Goal: Task Accomplishment & Management: Complete application form

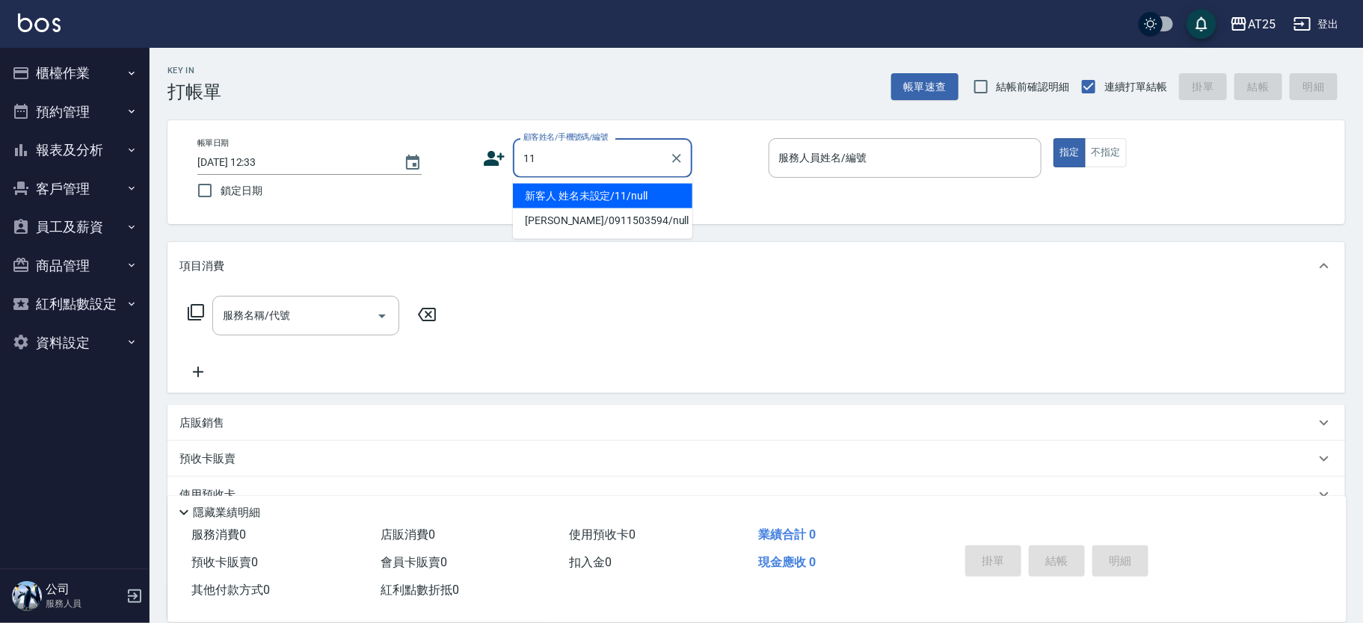
type input "新客人 姓名未設定/11/null"
click at [1053, 138] on button "指定" at bounding box center [1069, 152] width 32 height 29
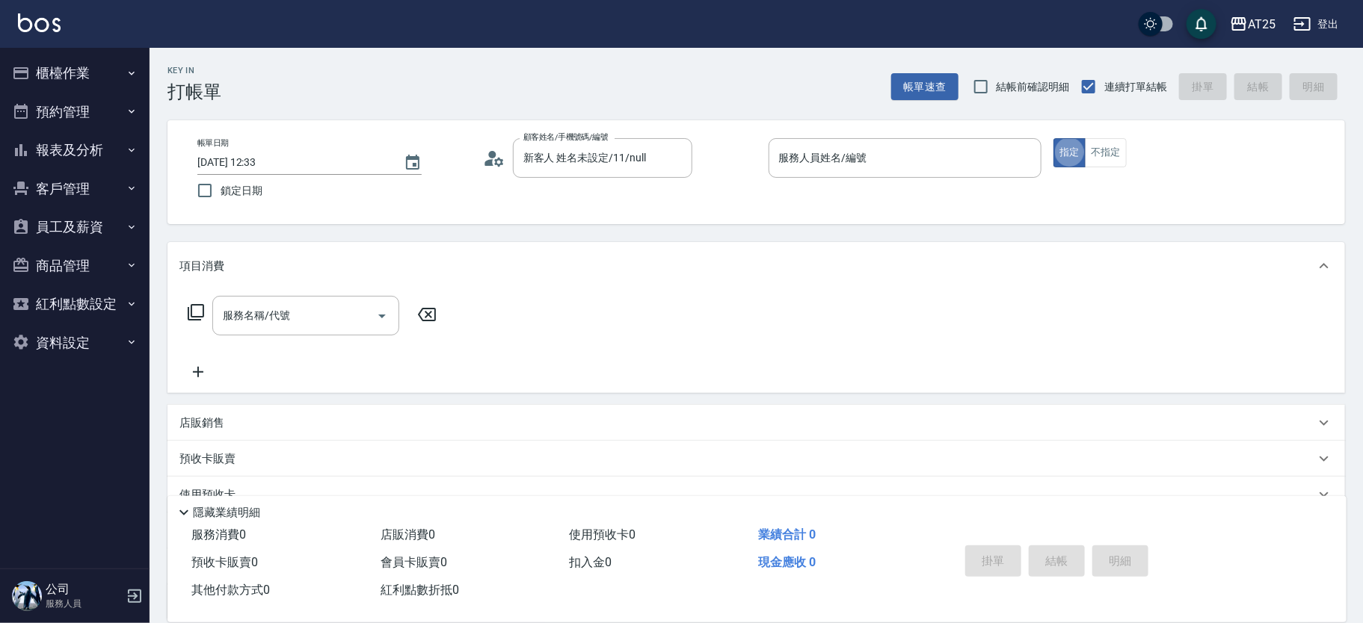
type button "true"
click at [936, 153] on input "服務人員姓名/編號" at bounding box center [905, 158] width 260 height 26
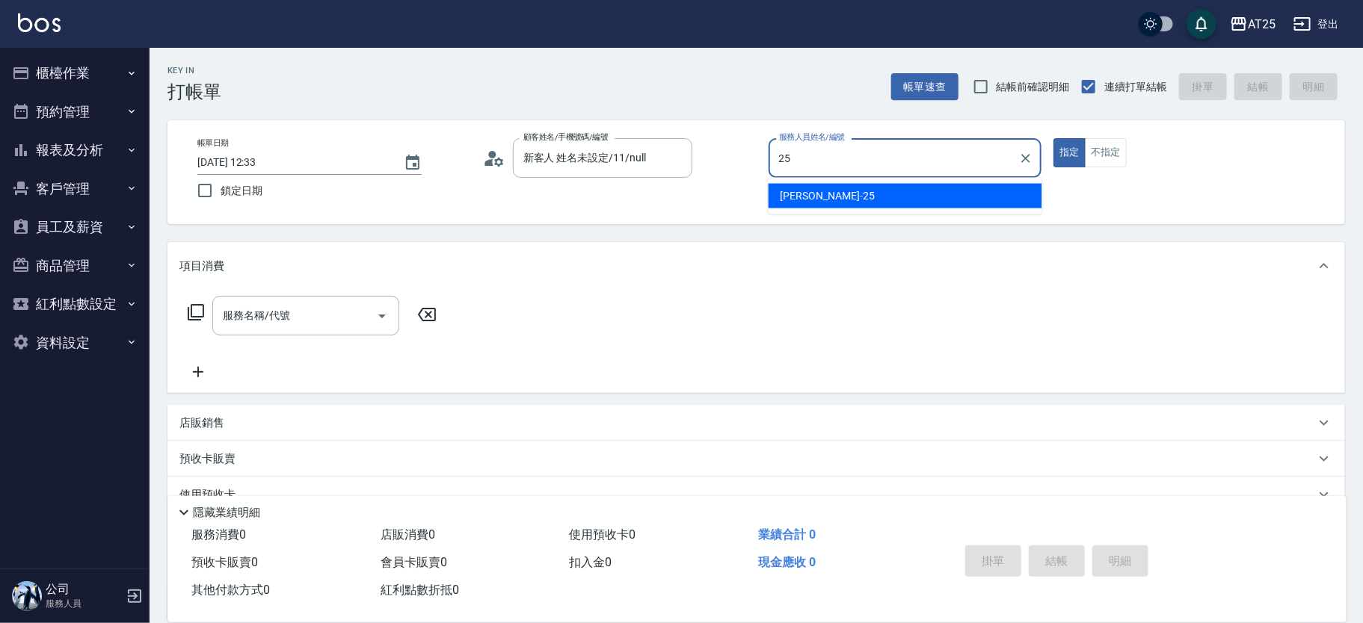
type input "[PERSON_NAME]-25"
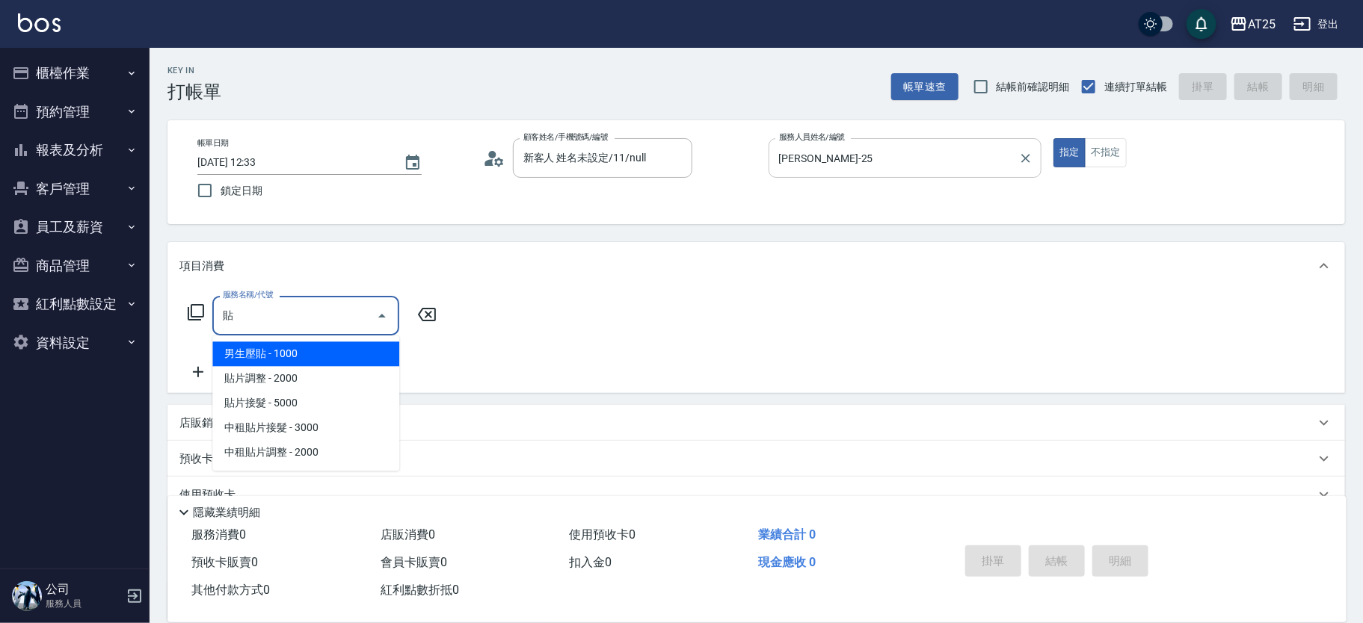
type input "男生壓貼(306)"
type input "100"
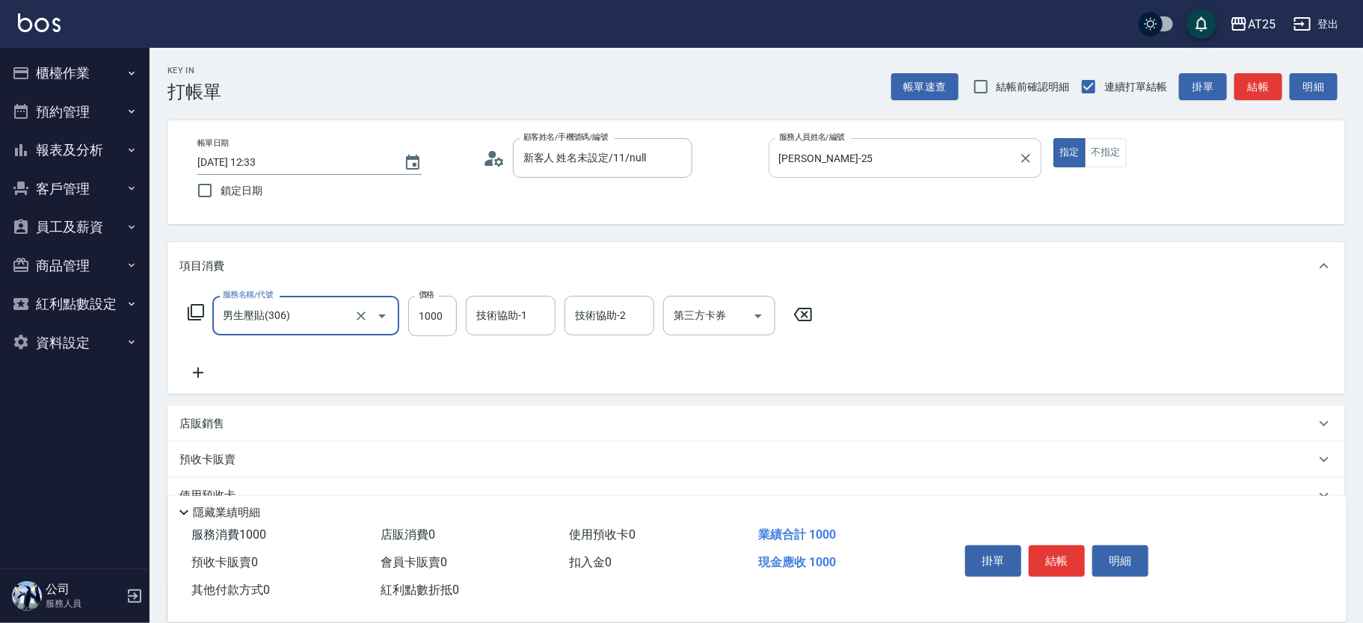
type input "男生壓貼(306)"
type input "0"
type input "16"
type input "10"
type input "160"
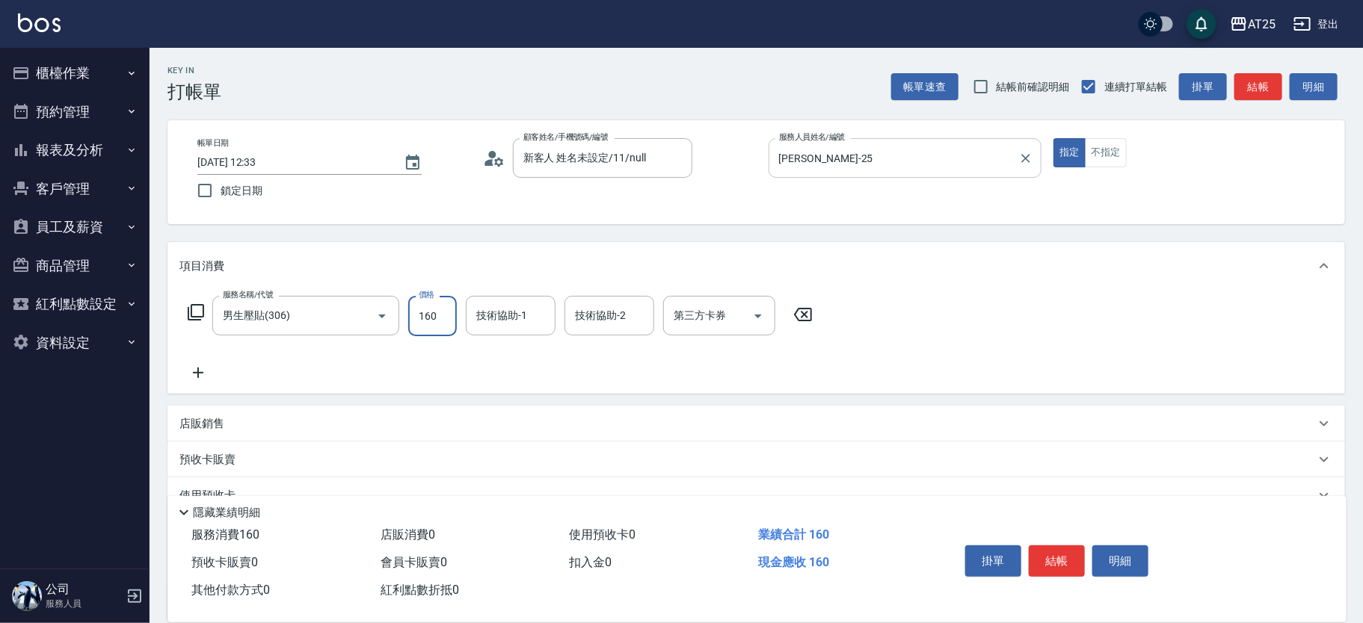
type input "160"
type input "1600"
type input "惠均-70"
click at [1047, 552] on button "結帳" at bounding box center [1057, 561] width 56 height 31
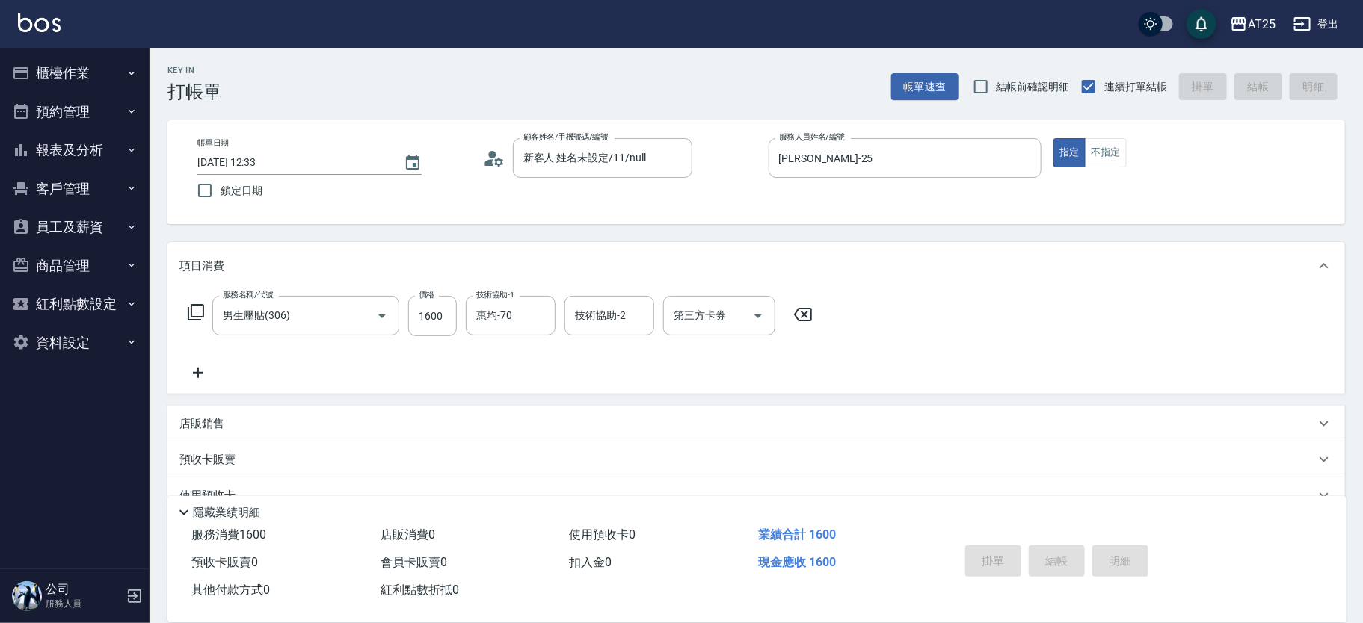
type input "[DATE] 13:31"
type input "0"
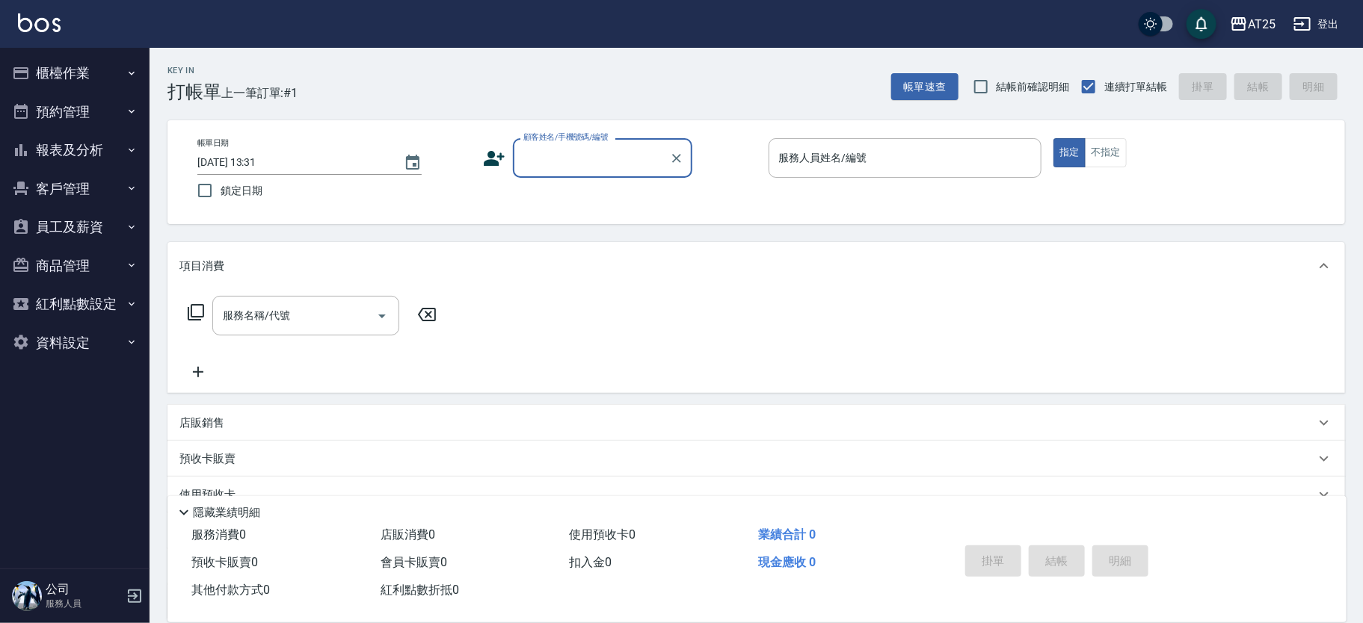
click at [594, 159] on input "顧客姓名/手機號碼/編號" at bounding box center [592, 158] width 144 height 26
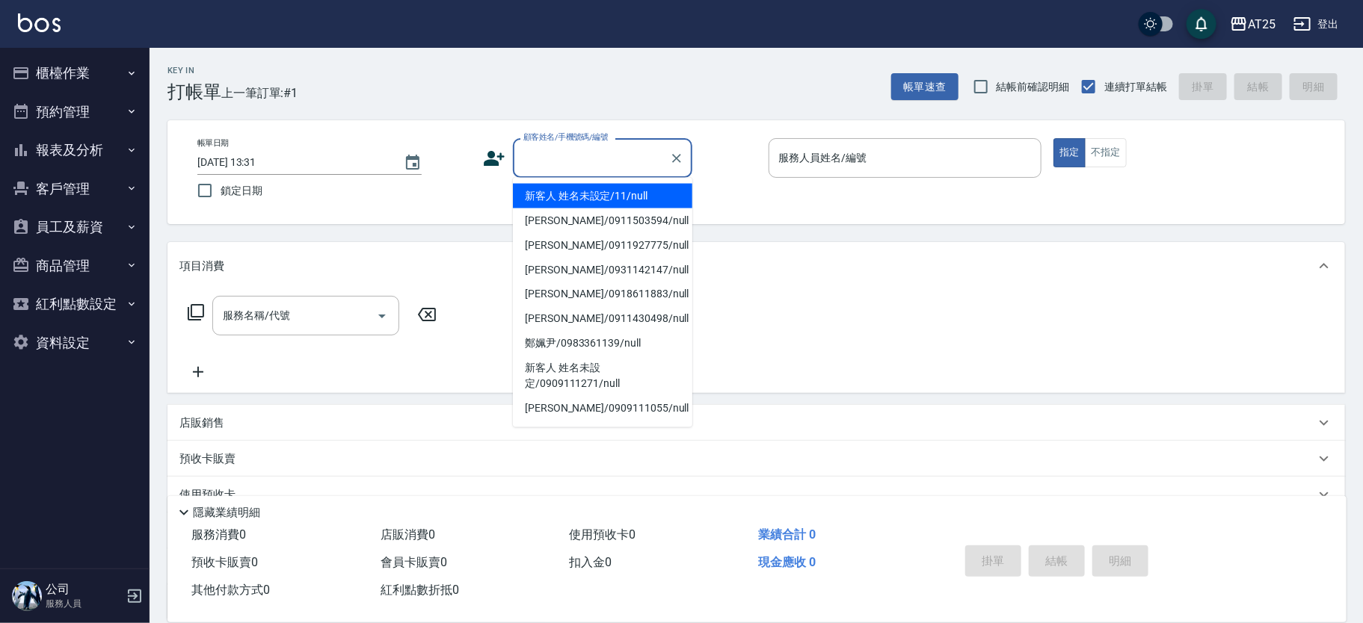
click at [650, 189] on li "新客人 姓名未設定/11/null" at bounding box center [602, 196] width 179 height 25
type input "新客人 姓名未設定/11/null"
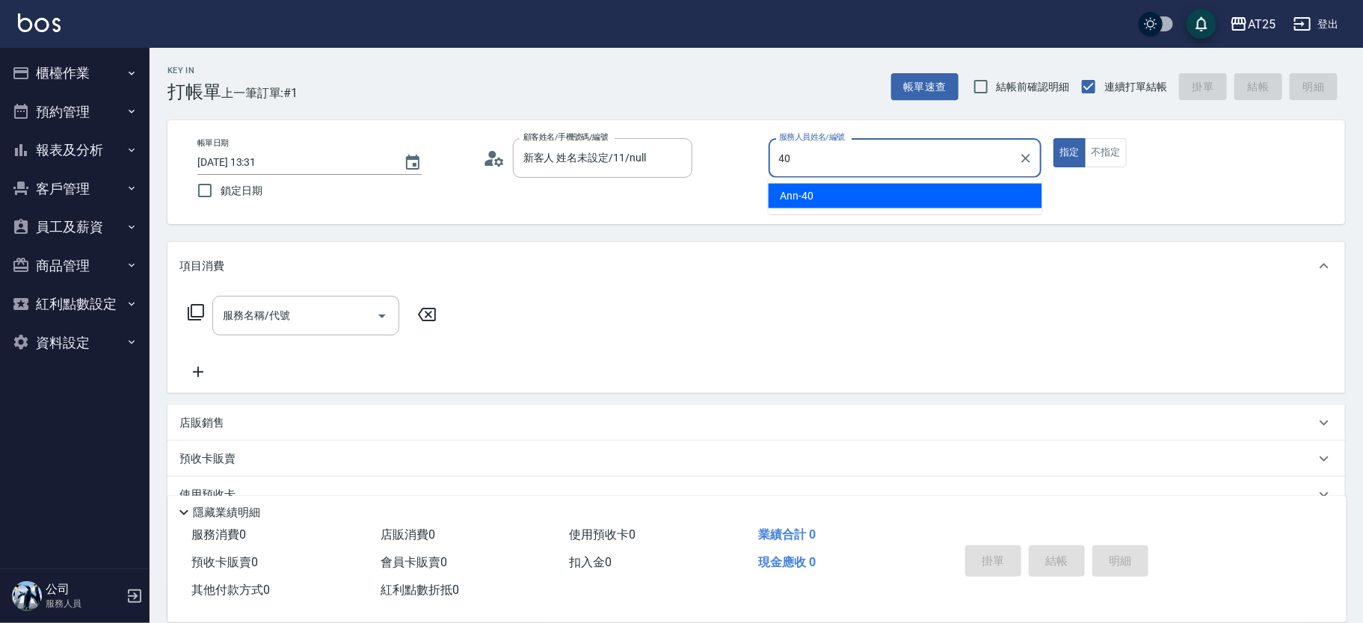
type input "Ann-40"
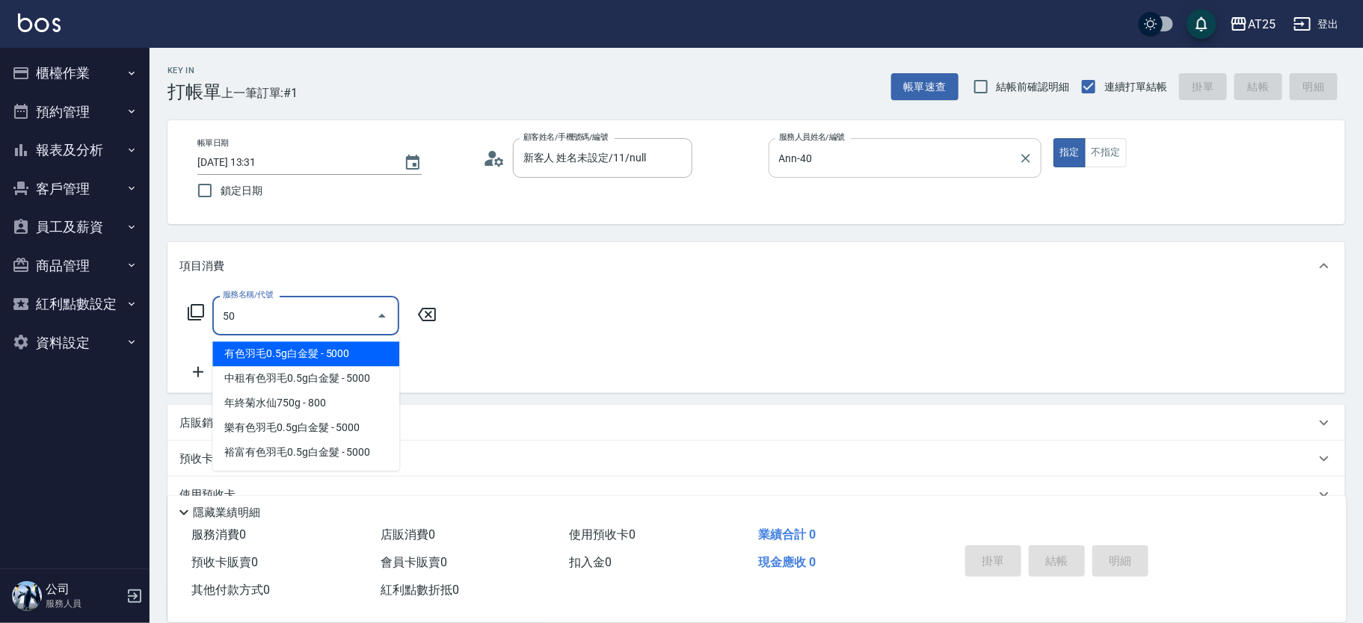
type input "501"
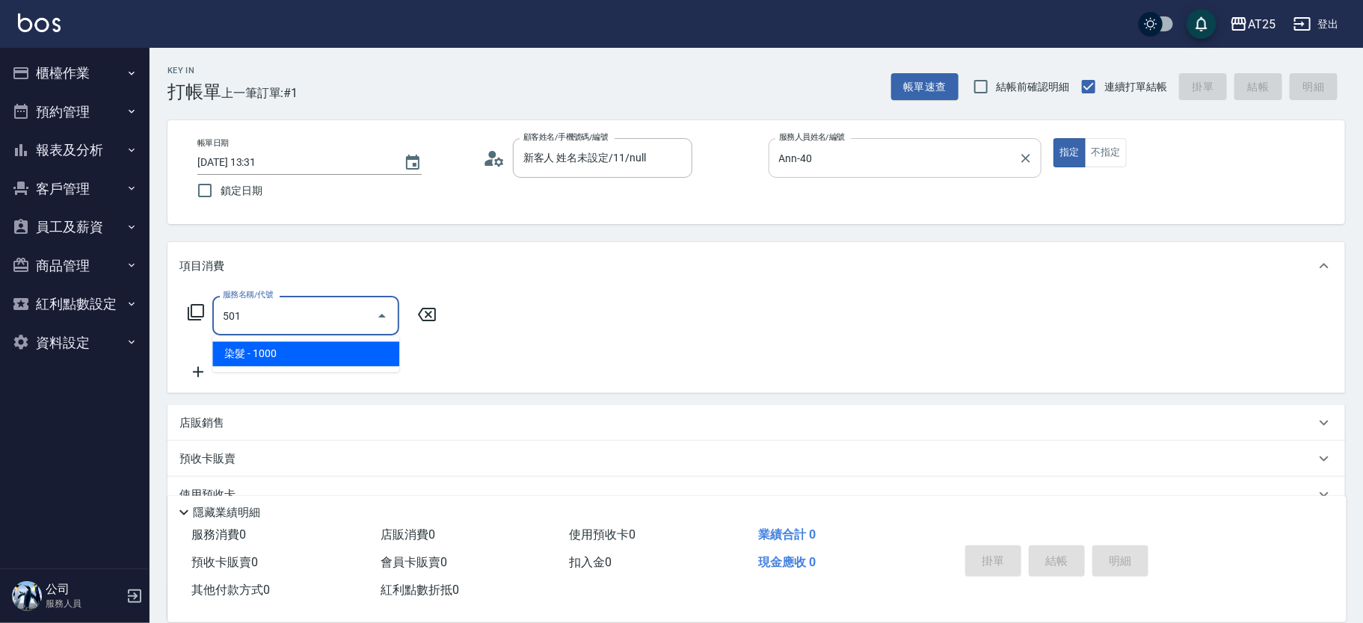
type input "100"
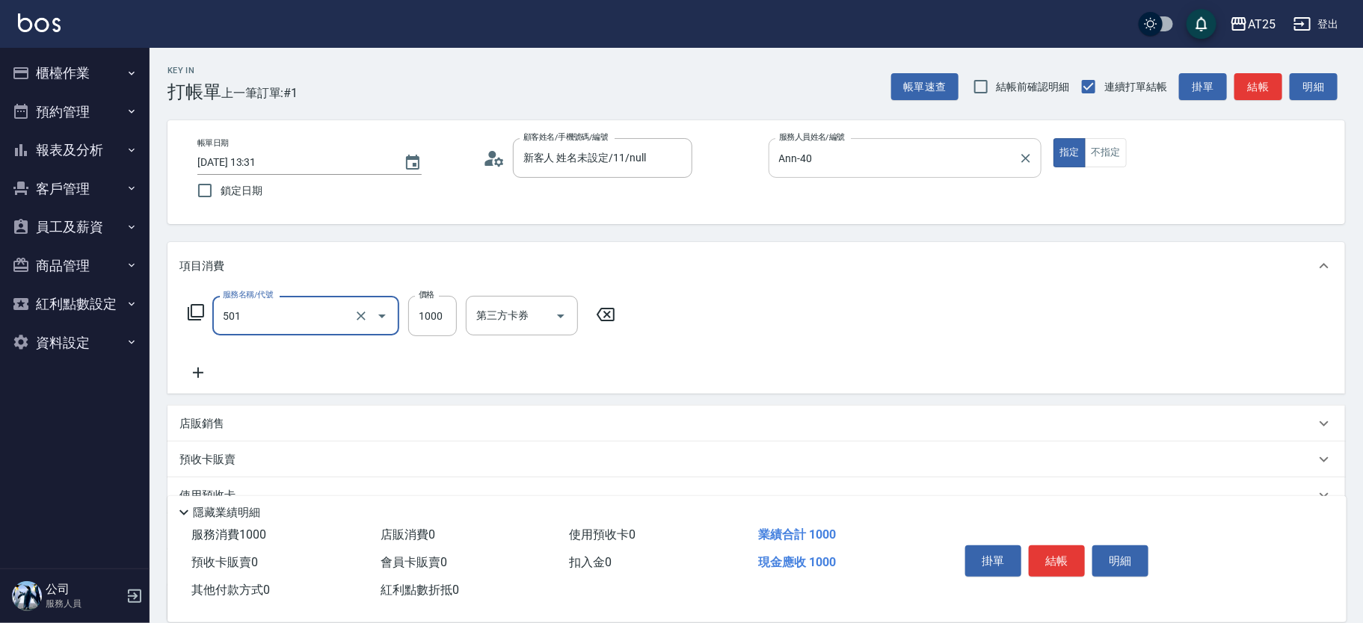
type input "染髮(501)"
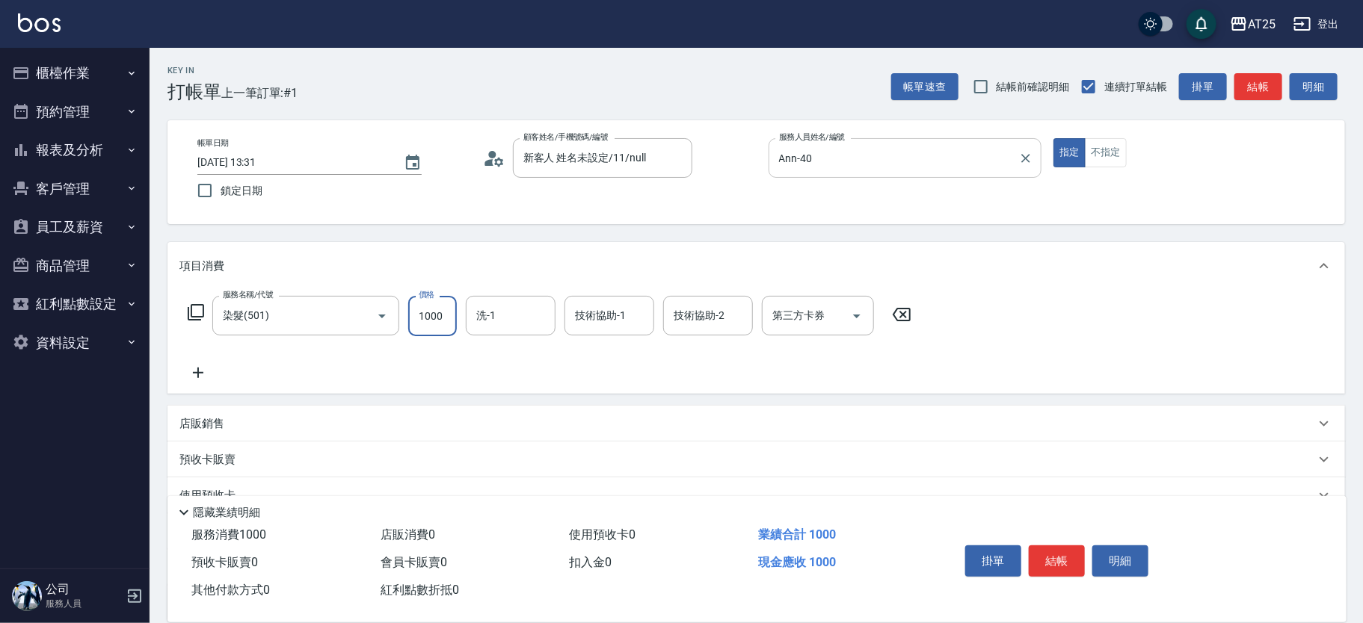
type input "0"
type input "18"
type input "10"
type input "188"
type input "180"
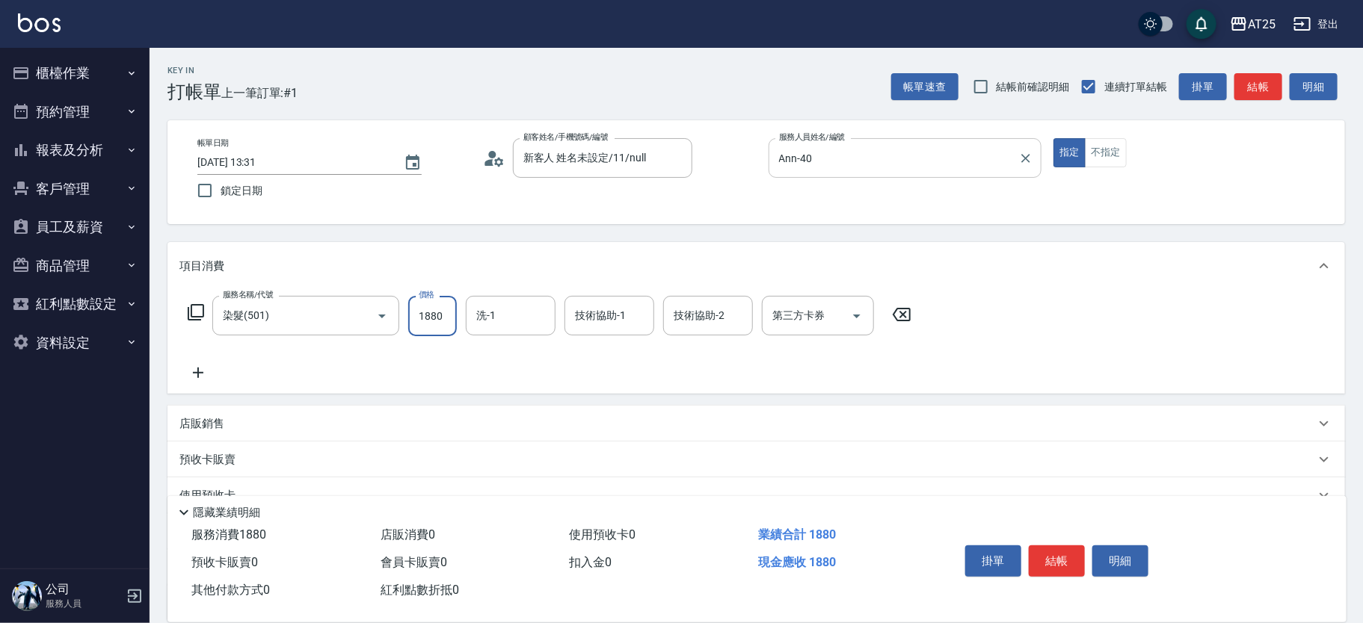
type input "1880"
type input "小恩-69"
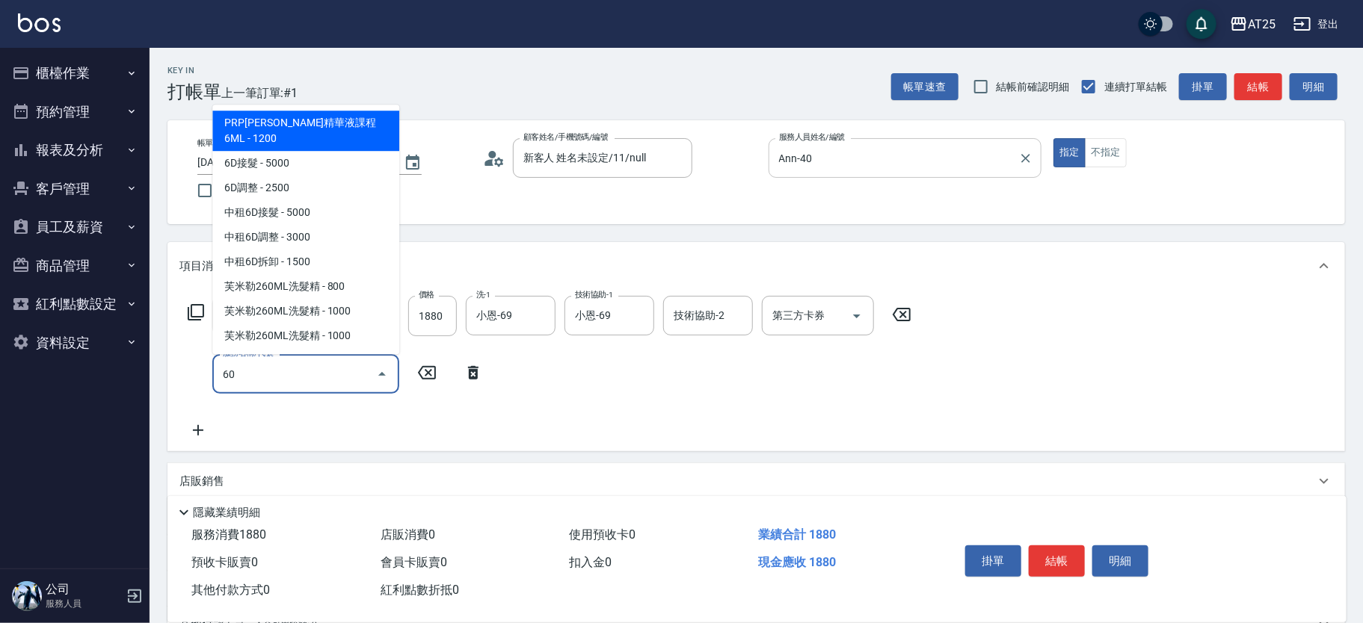
type input "601"
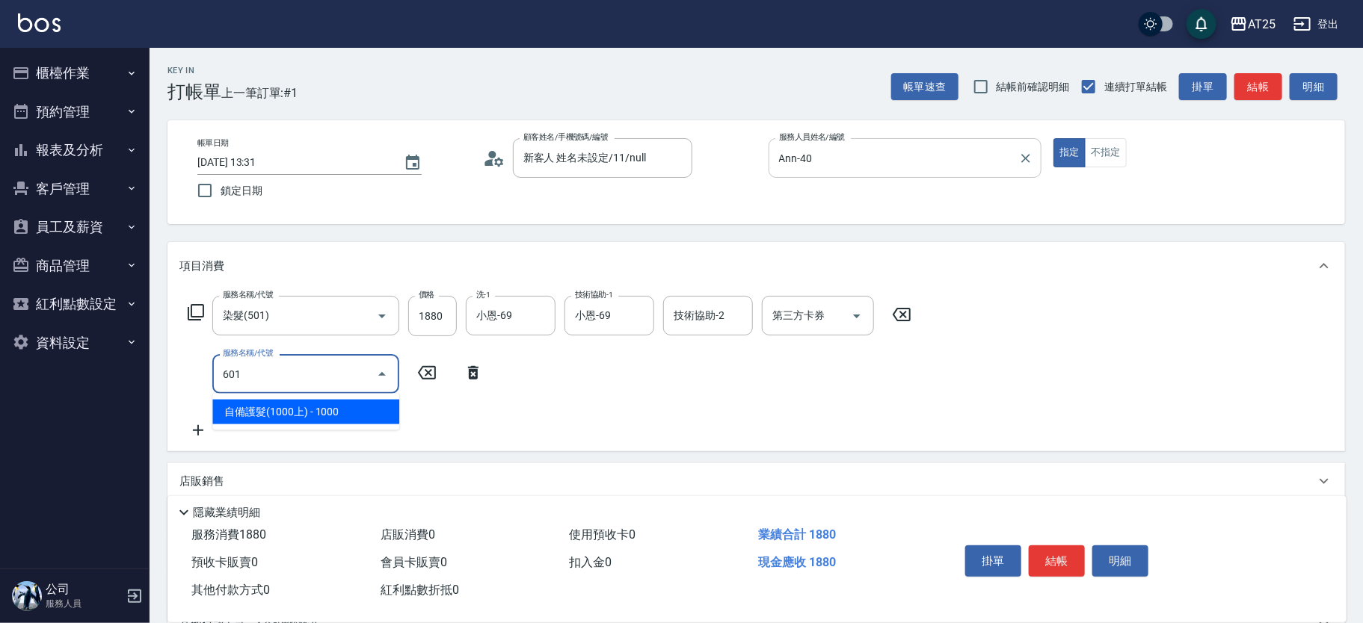
type input "280"
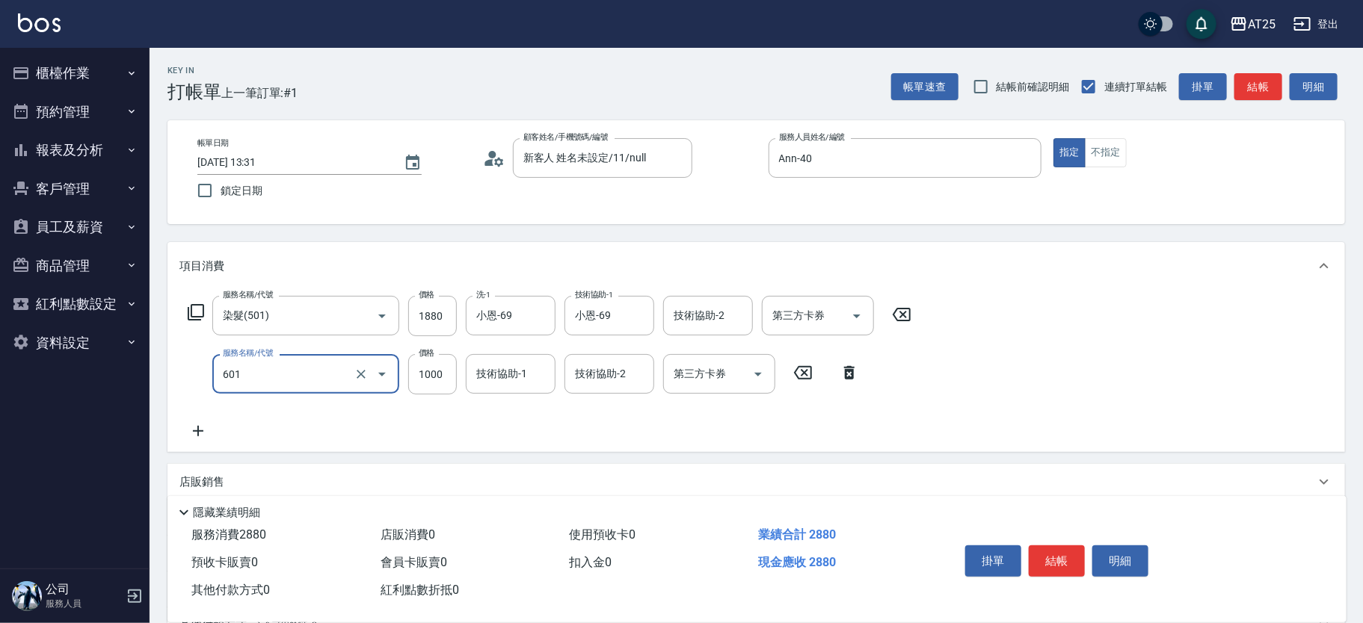
type input "自備護髮(1000上)(601)"
click at [855, 372] on icon at bounding box center [848, 373] width 37 height 18
type input "180"
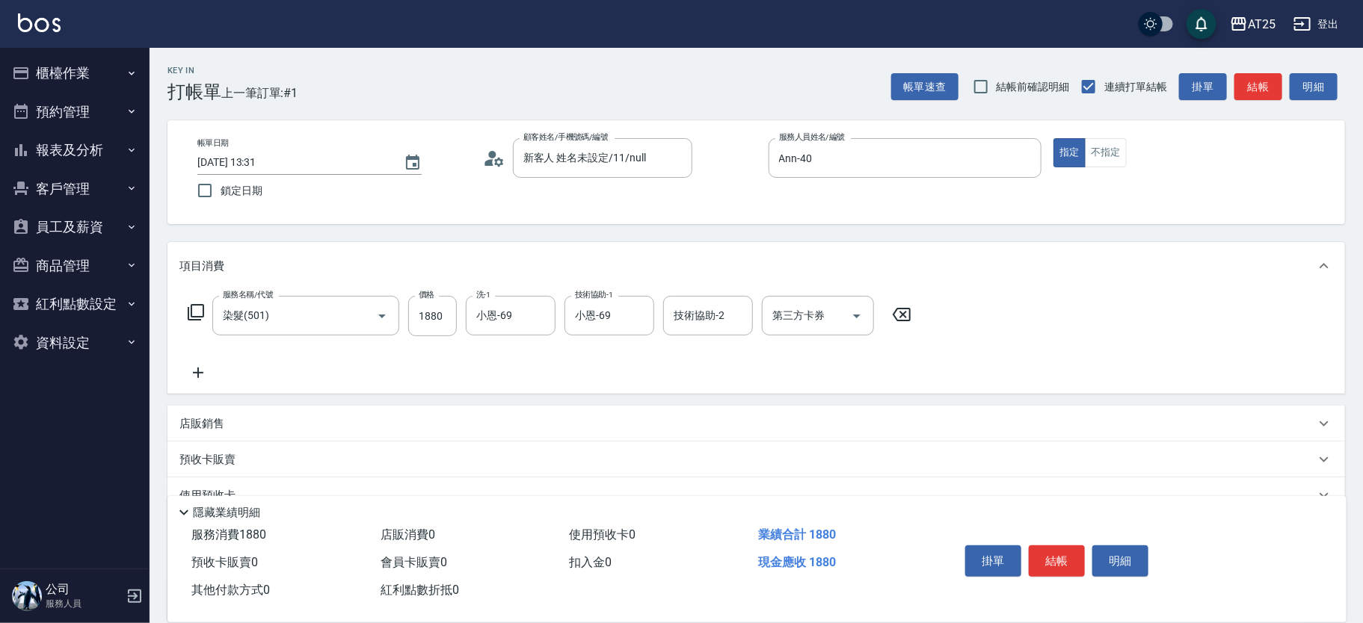
click at [202, 366] on icon at bounding box center [197, 373] width 37 height 18
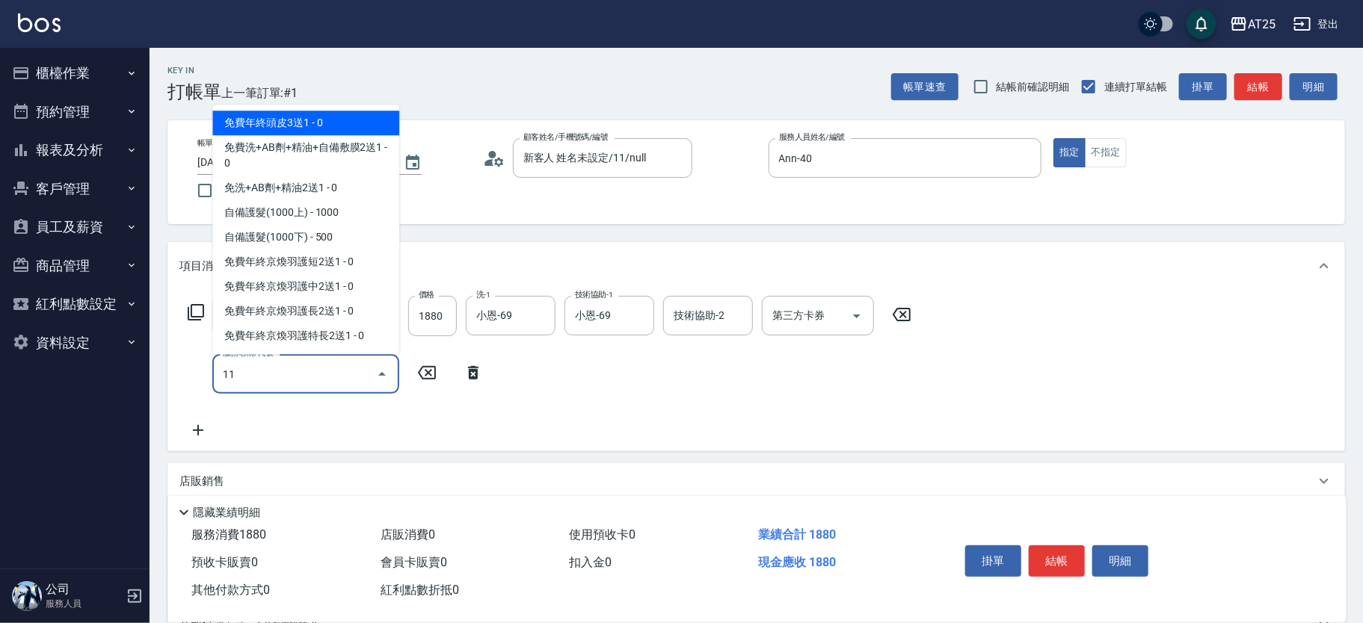
type input "114"
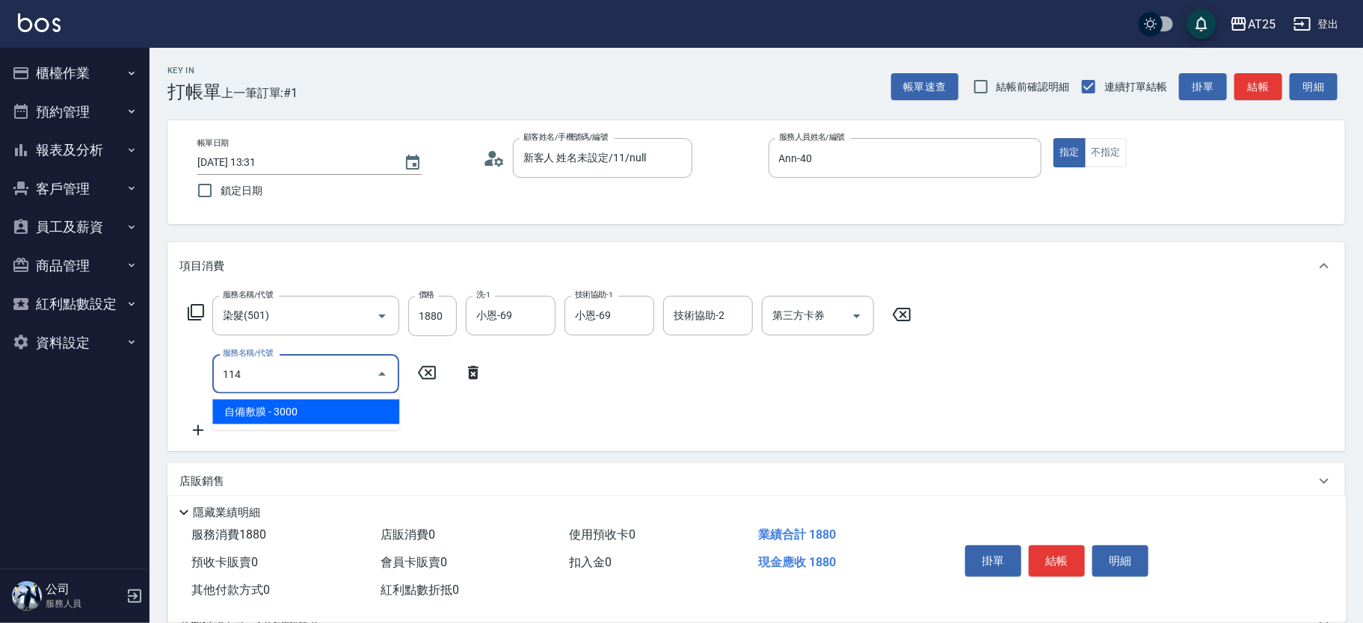
type input "480"
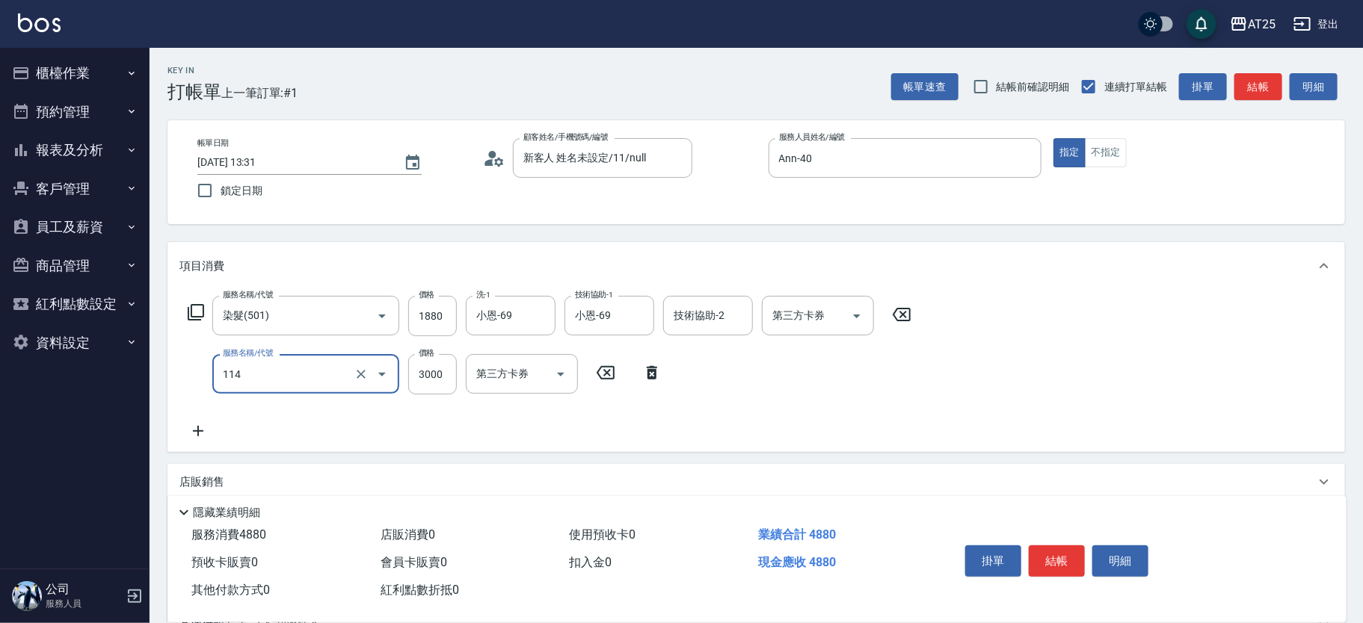
type input "自備敷膜(114)"
type input "180"
type input "80"
type input "260"
type input "800"
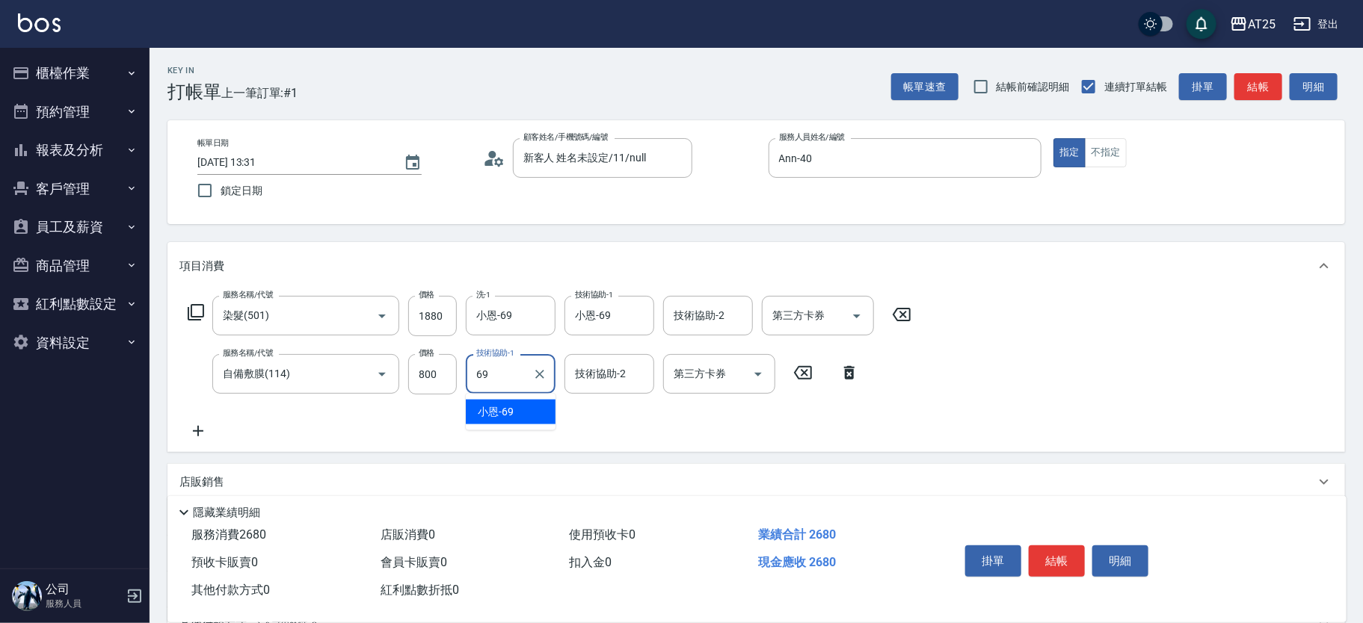
type input "小恩-69"
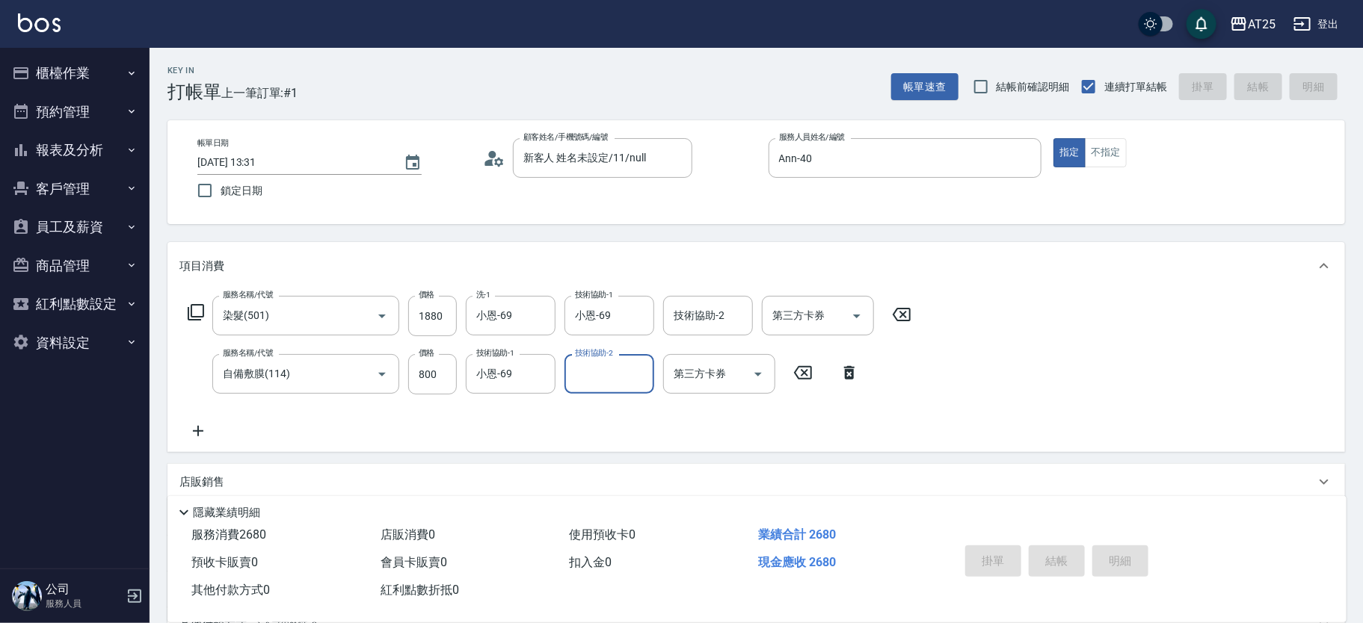
type input "[DATE] 13:59"
type input "0"
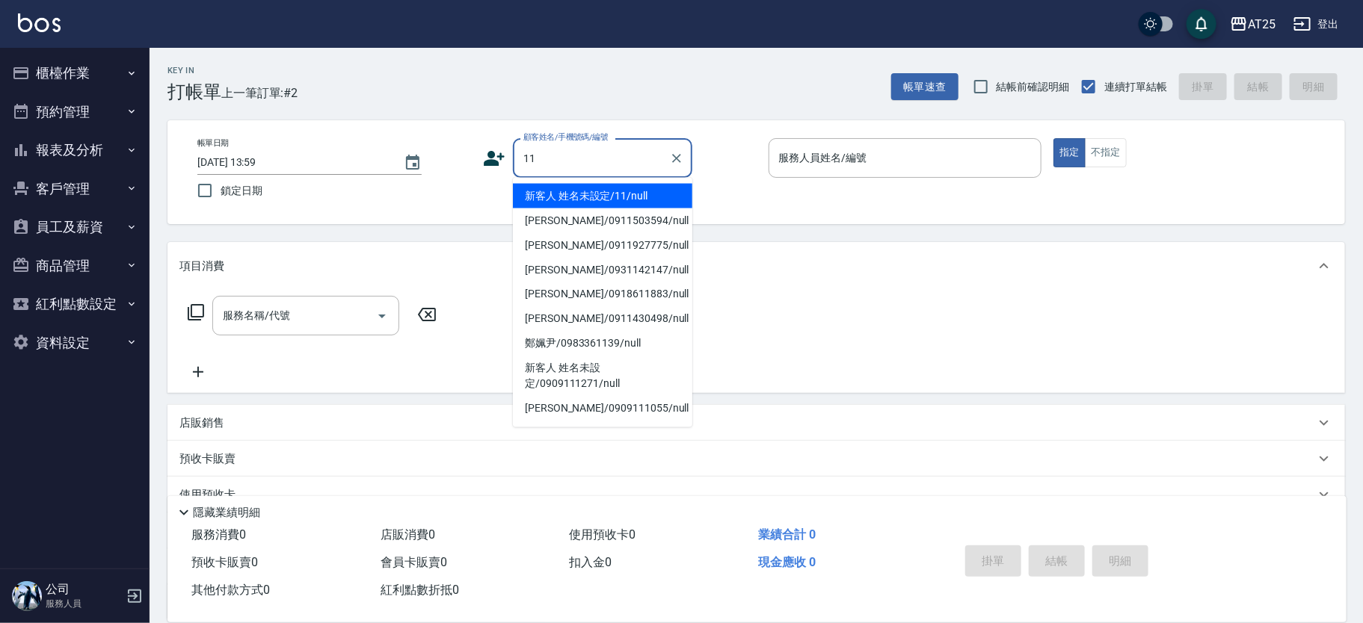
type input "新客人 姓名未設定/11/null"
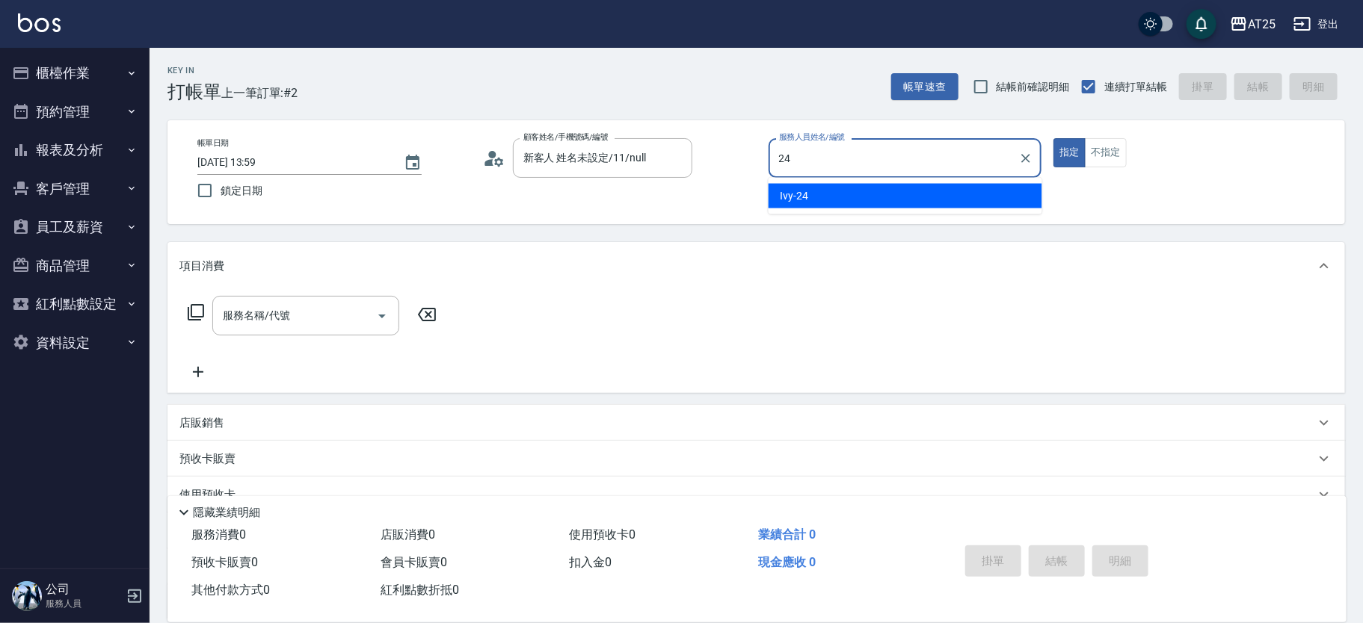
type input "Ivy-24"
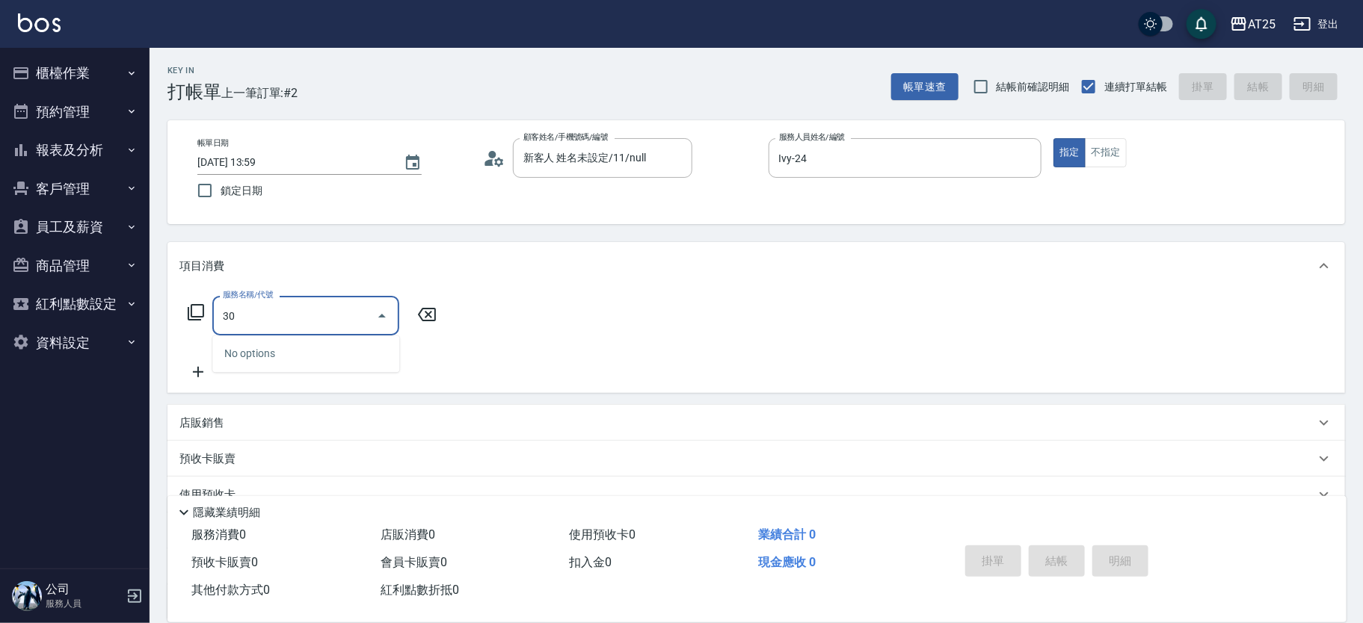
type input "301"
type input "150"
type input "燙髮(301)"
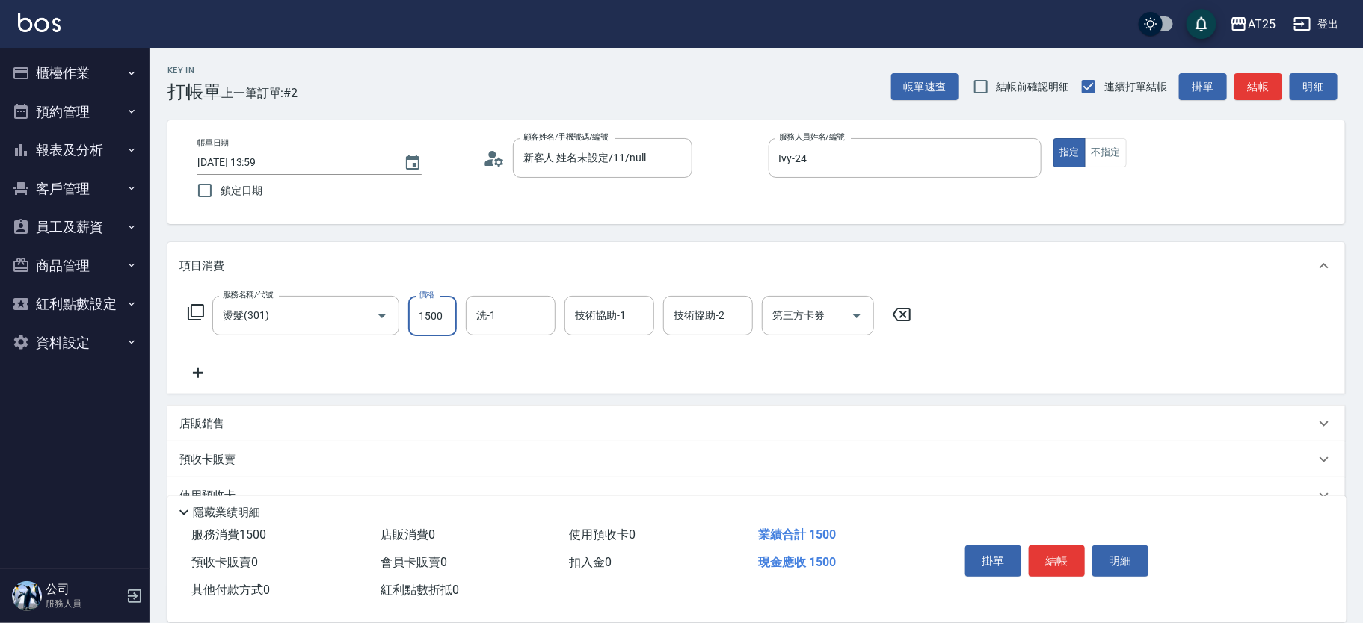
type input "0"
type input "17"
type input "10"
type input "179"
type input "170"
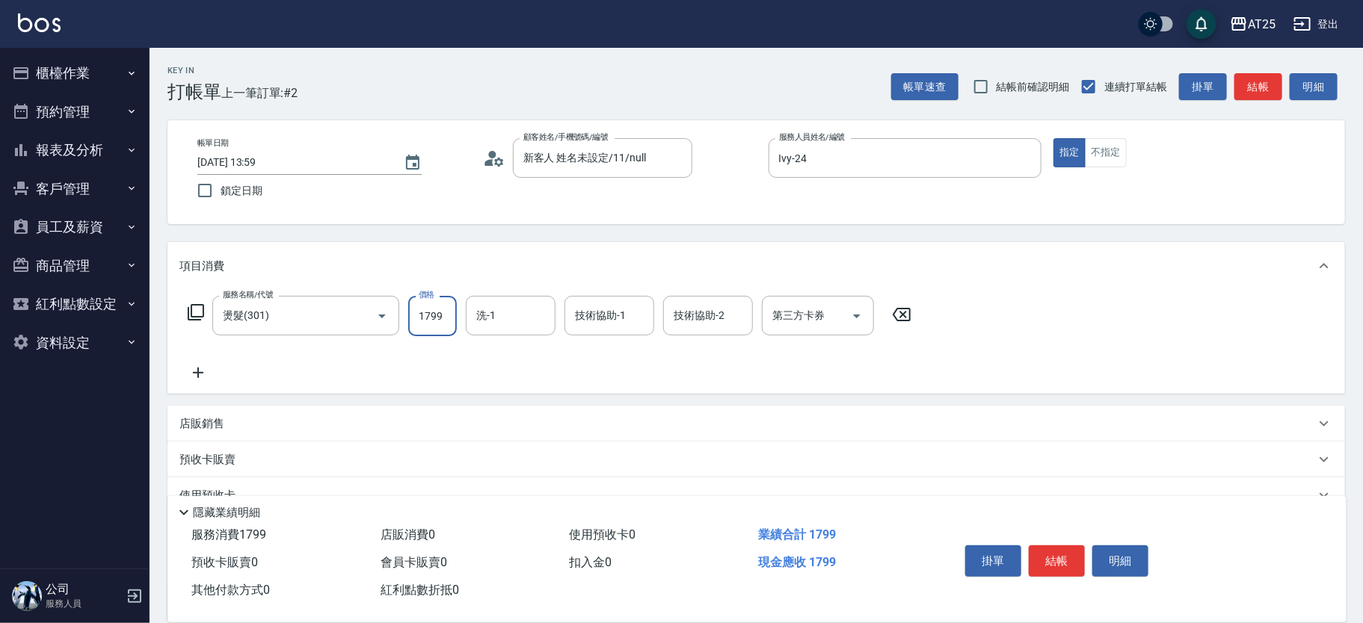
type input "1799"
type input "sandy-83"
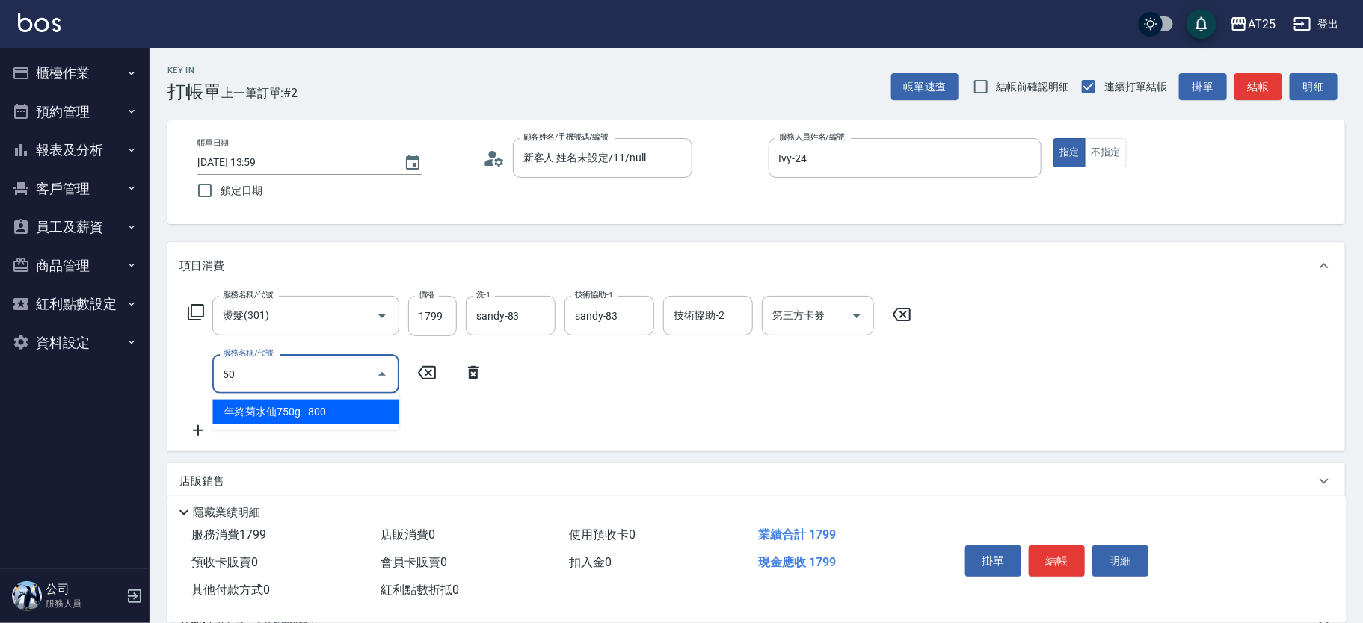
type input "501"
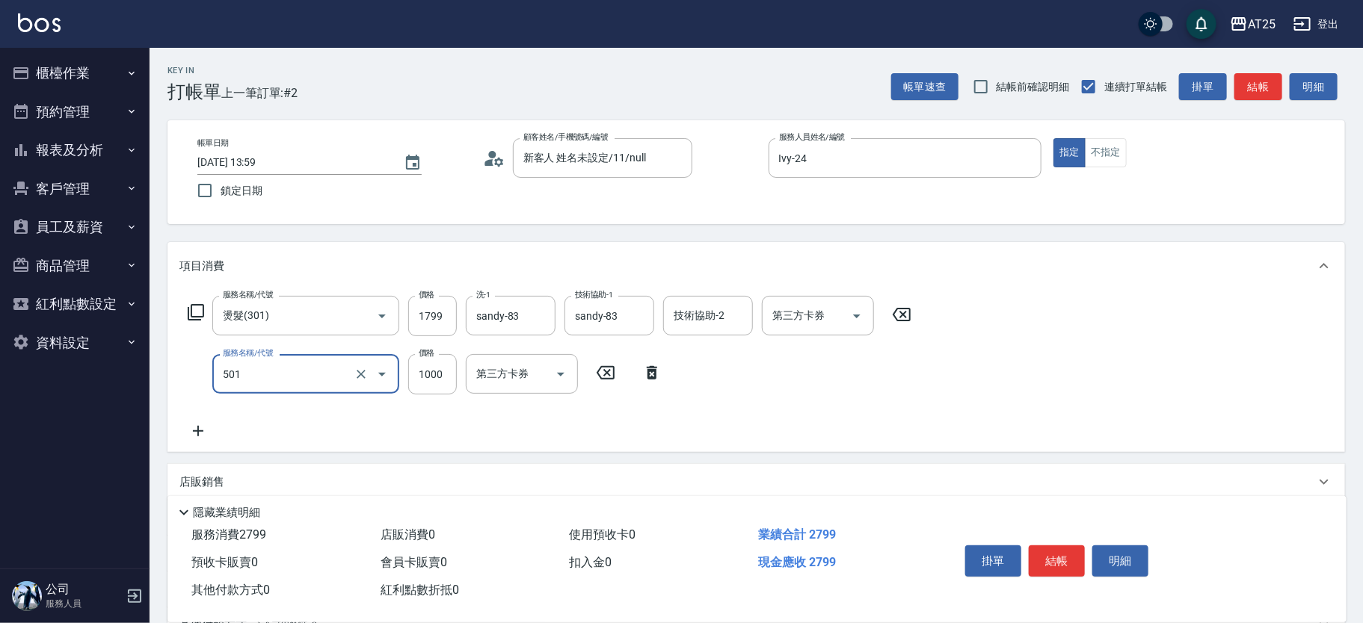
type input "270"
type input "染髮(501)"
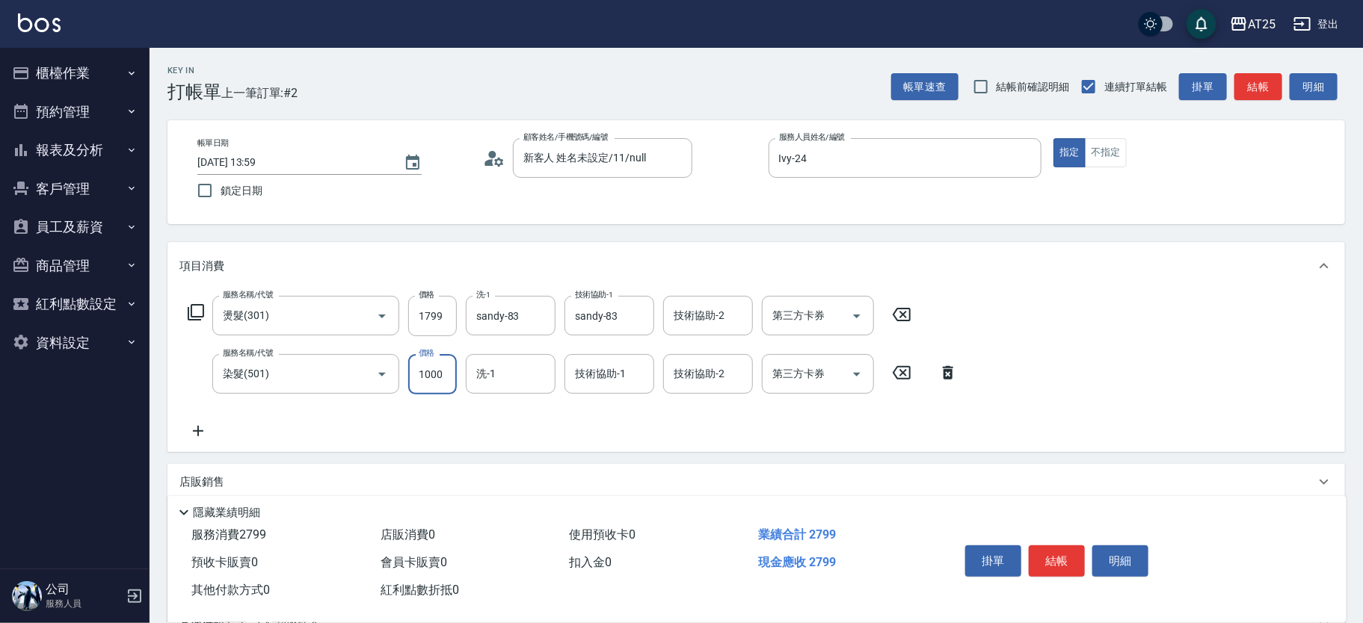
type input "170"
type input "0"
type input "sandy-83"
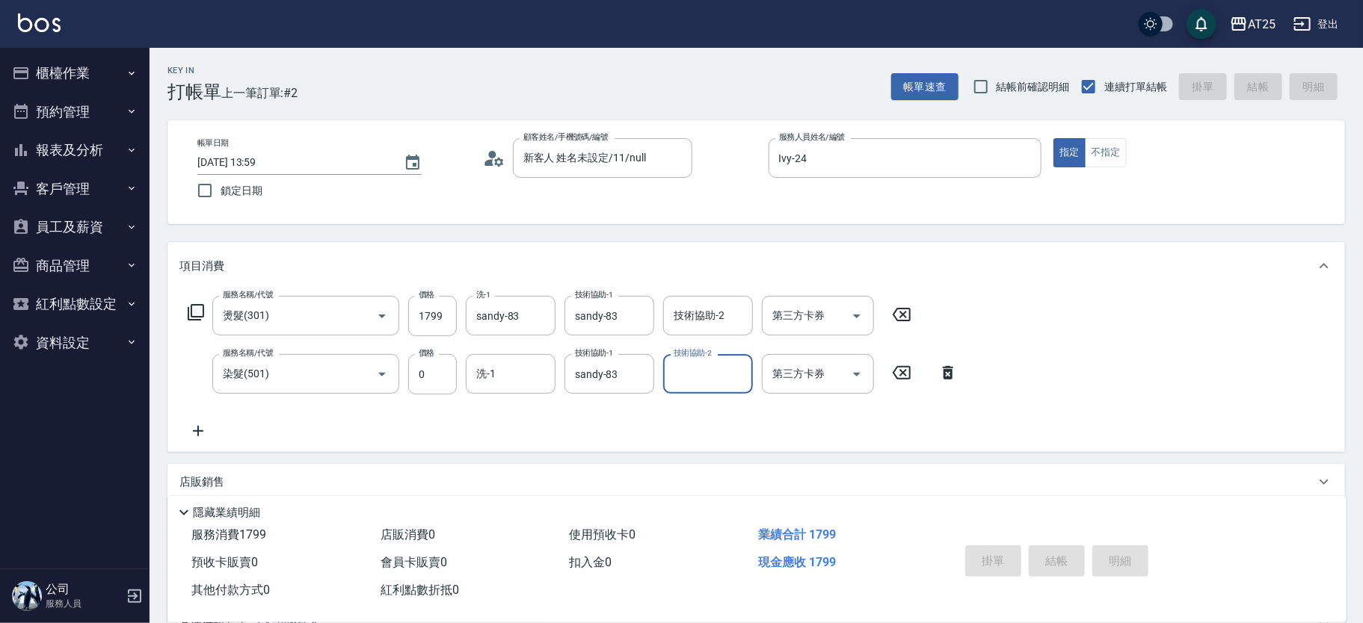
type input "0"
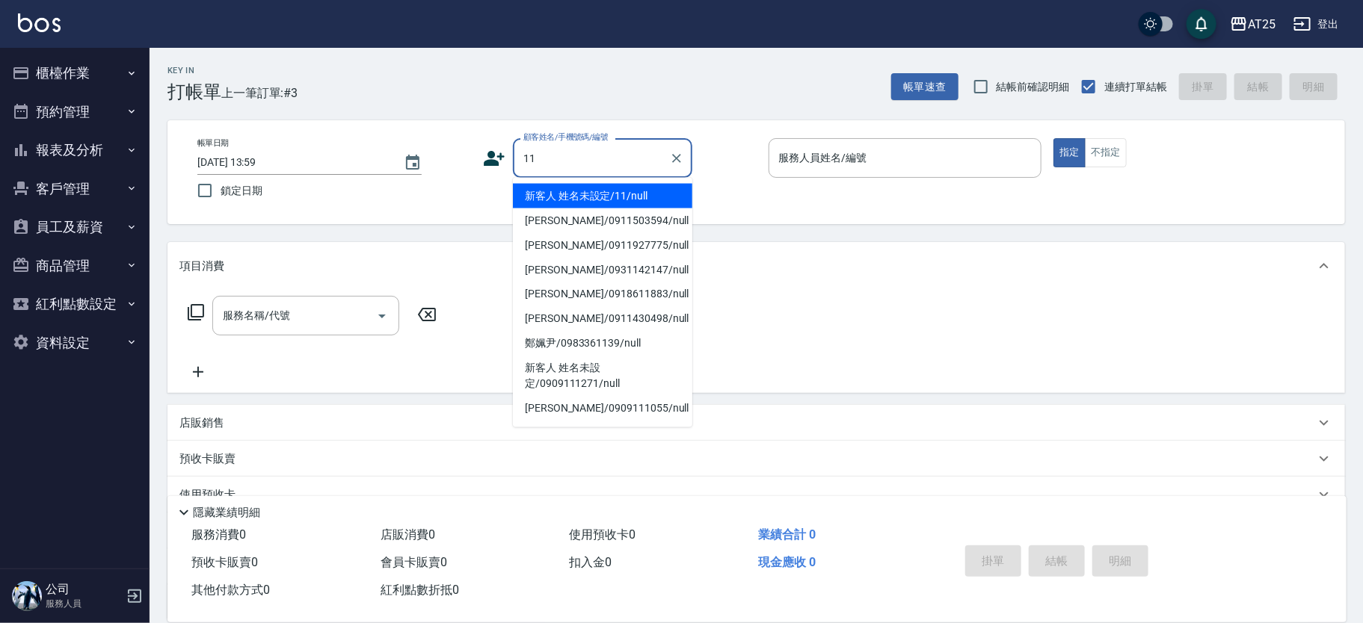
type input "新客人 姓名未設定/11/null"
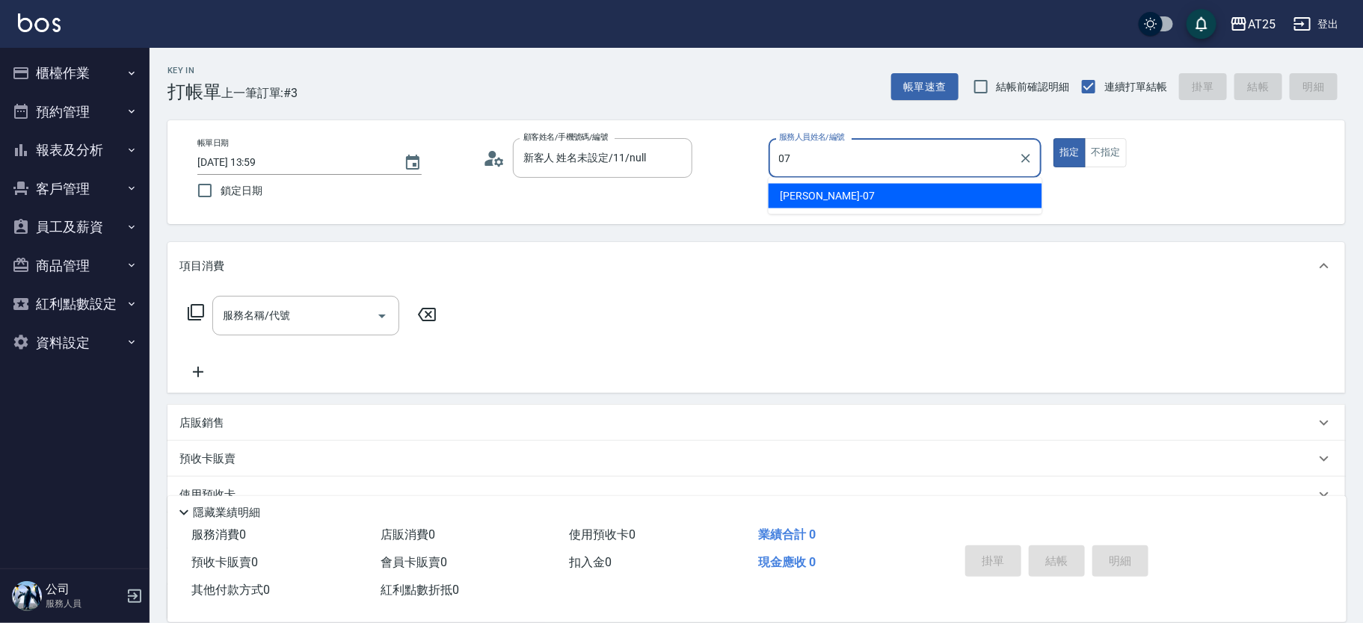
type input "[PERSON_NAME]-07"
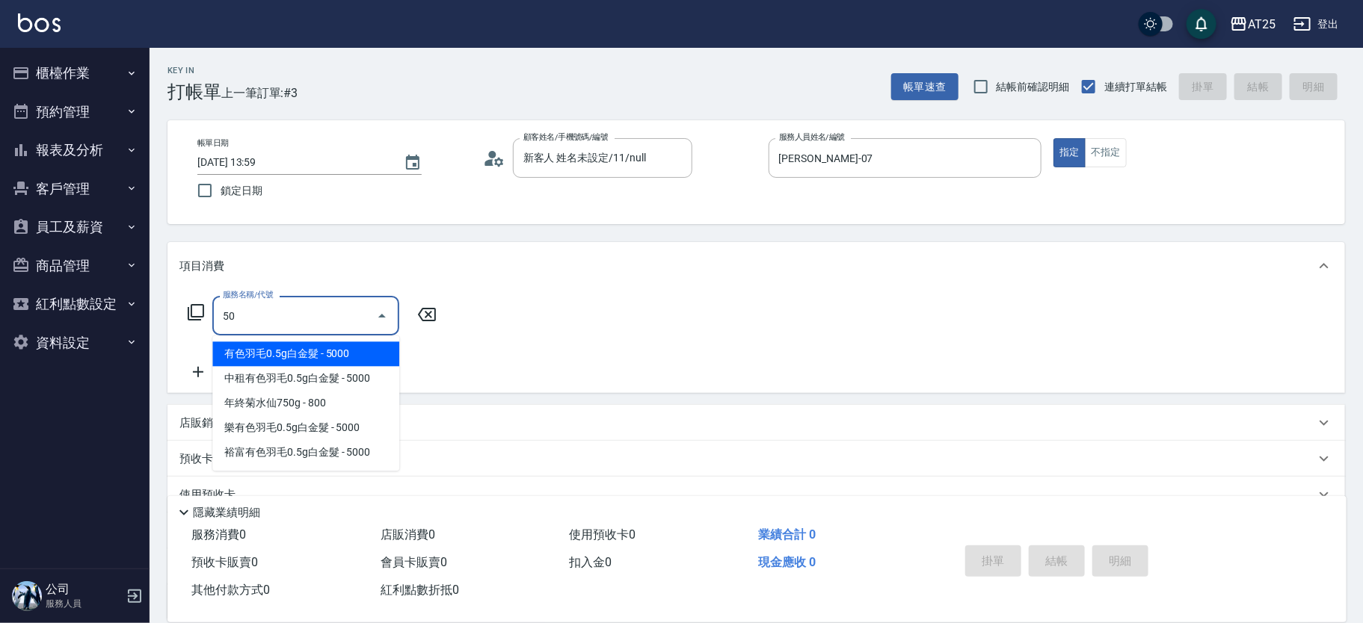
type input "501"
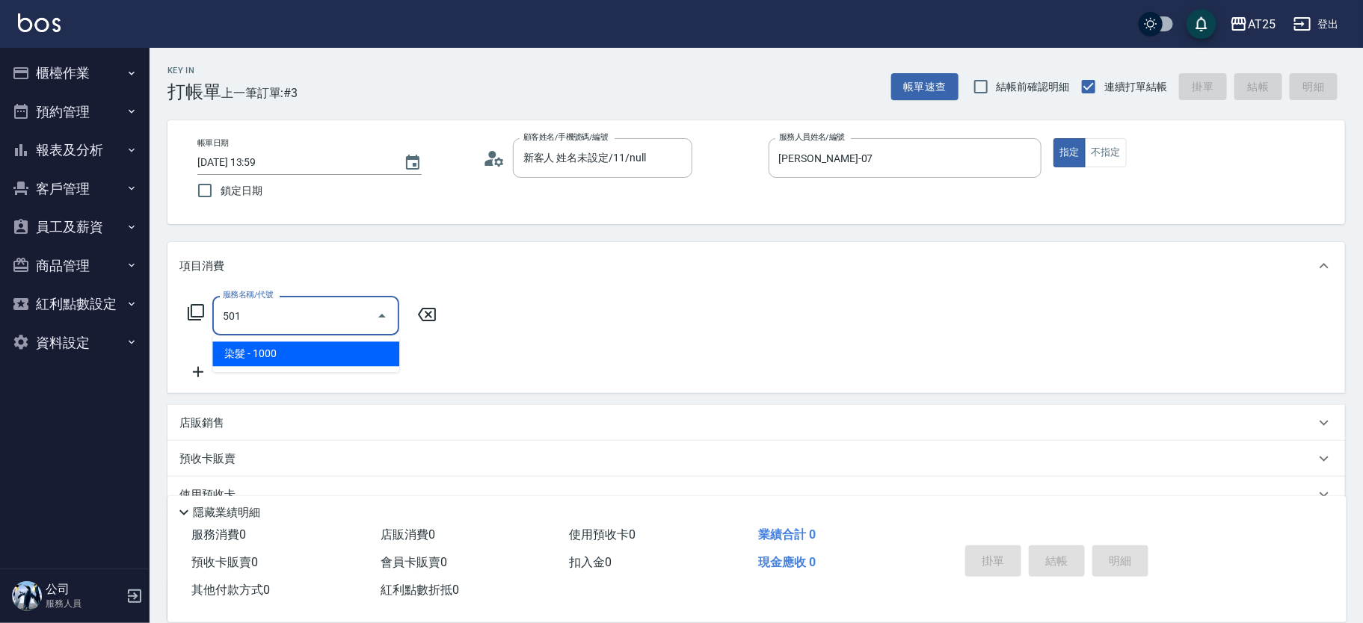
type input "100"
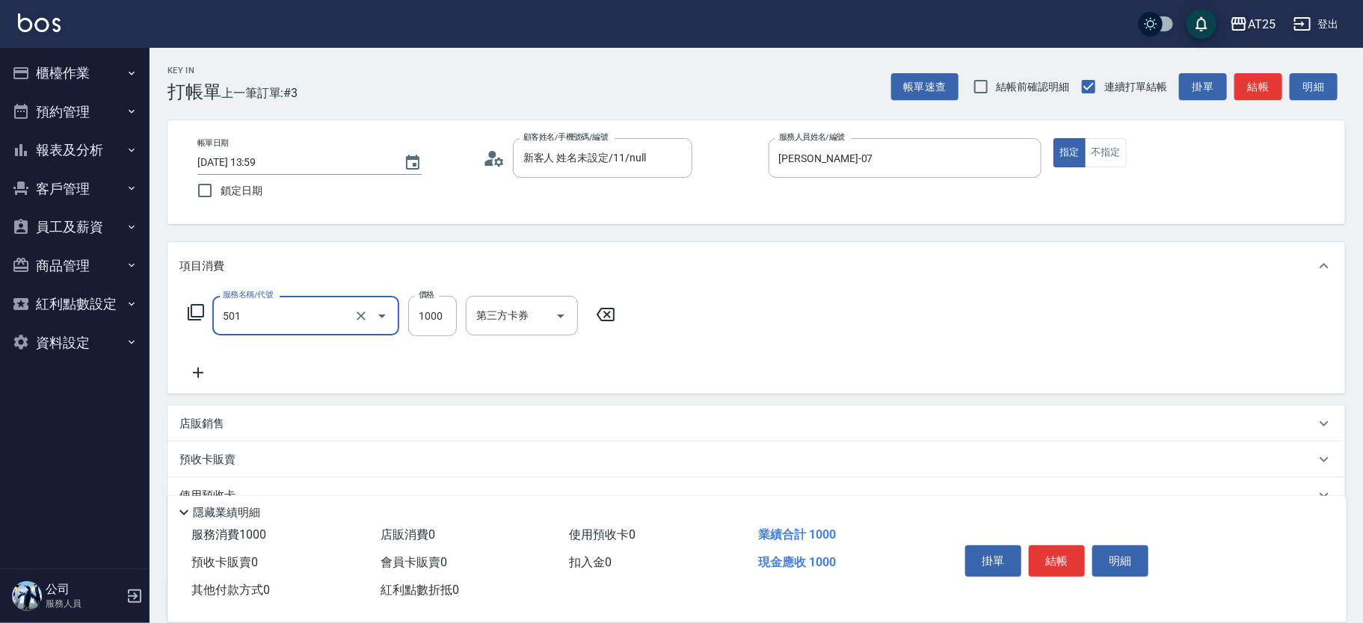
type input "染髮(501)"
type input "0"
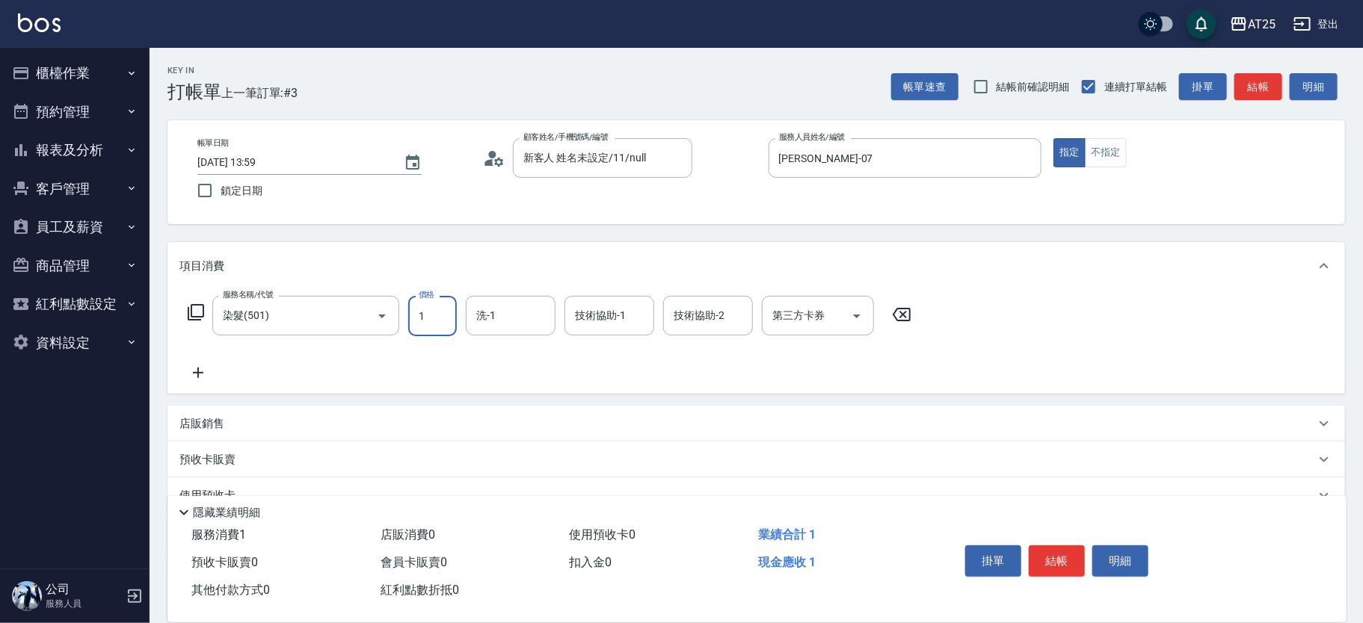
type input "16"
type input "10"
type input "1680"
type input "160"
type input "1680"
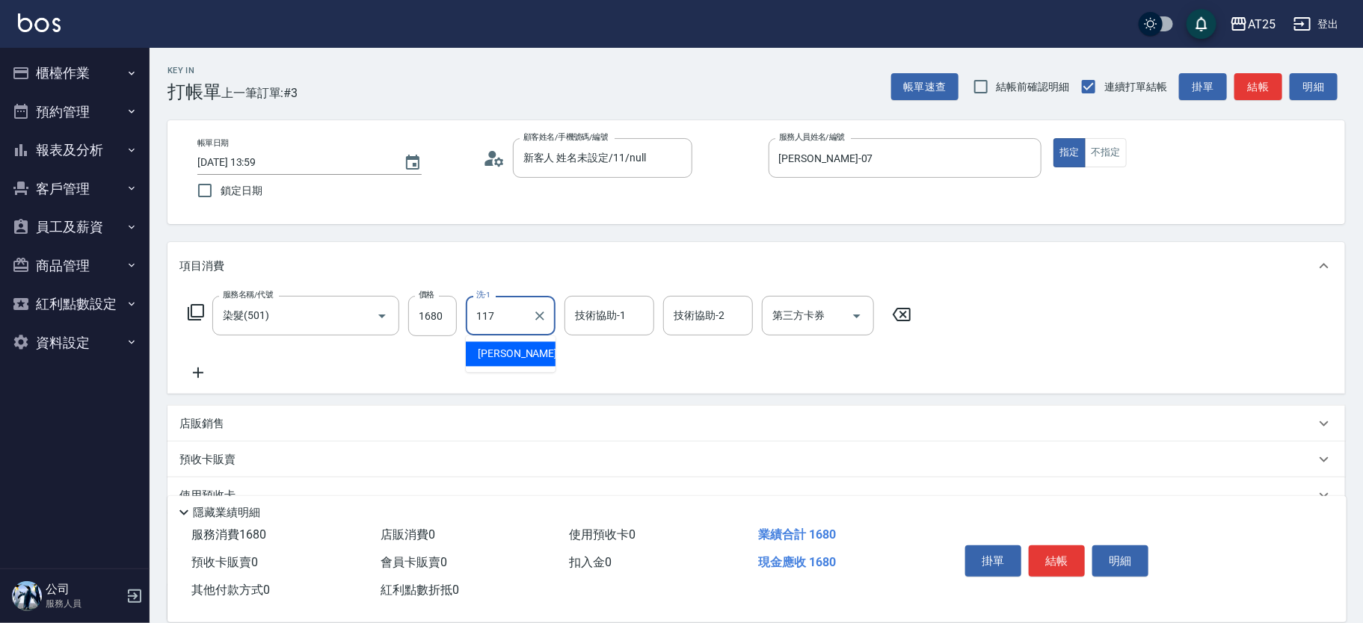
type input "[PERSON_NAME]-117"
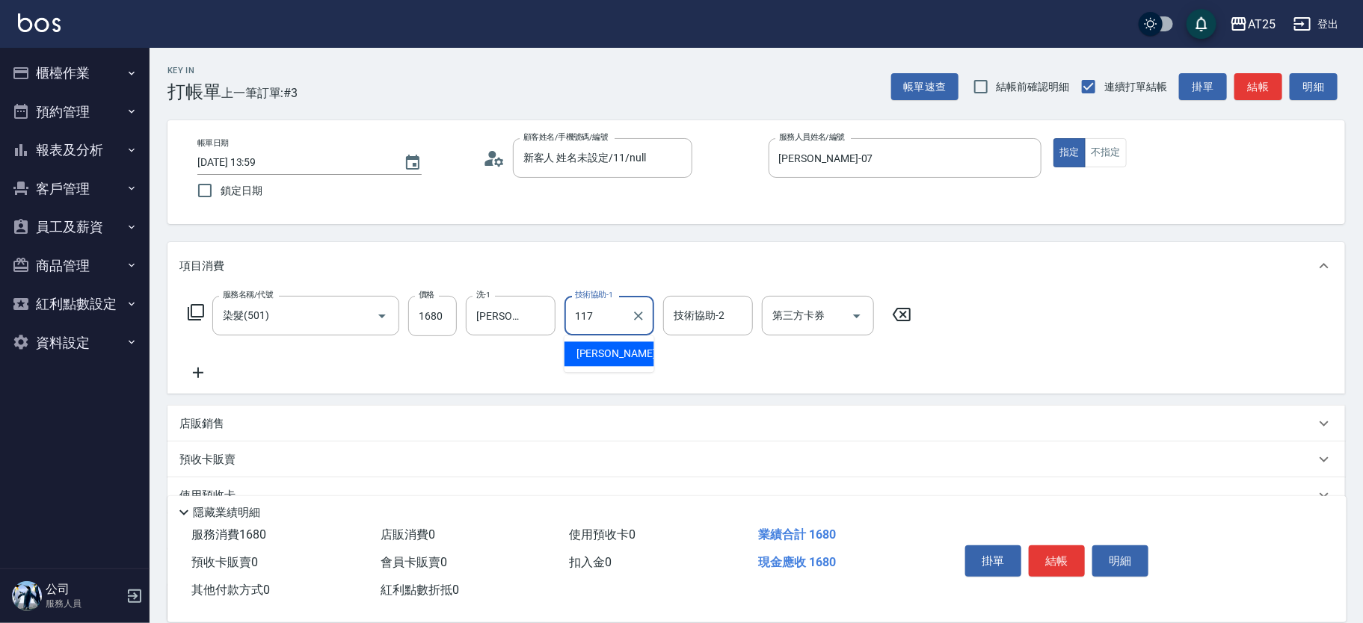
type input "[PERSON_NAME]-117"
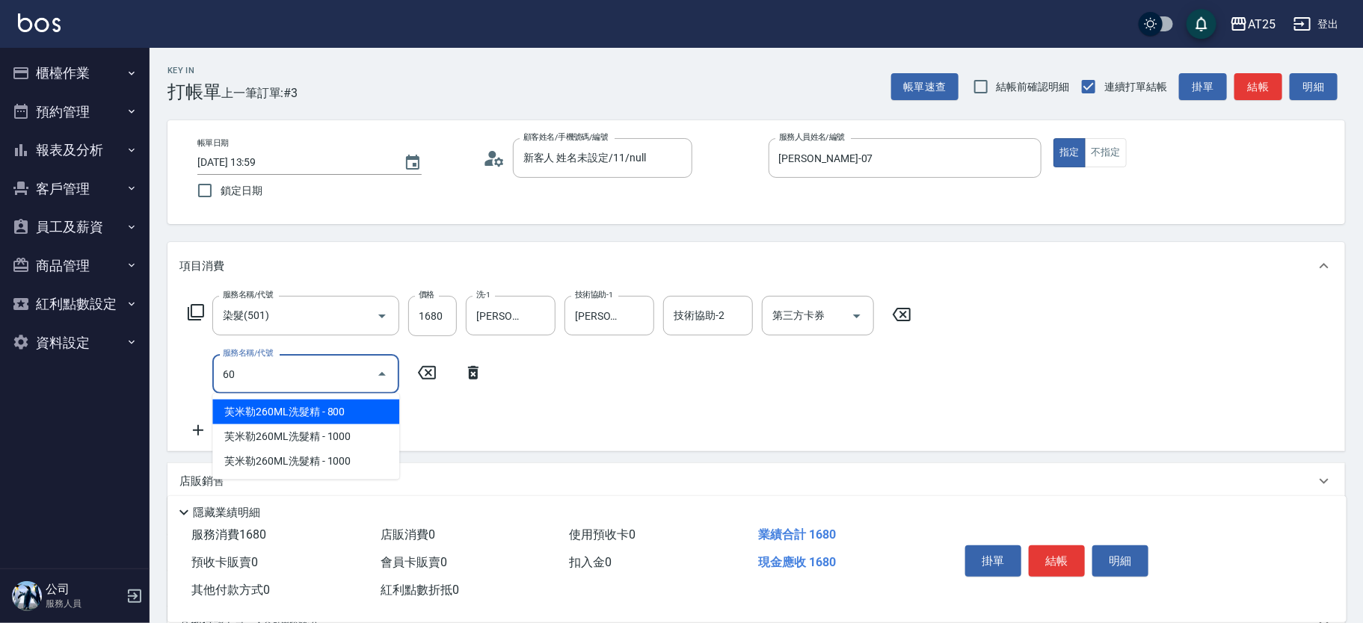
type input "601"
type input "260"
type input "自備護髮(1000上)(601)"
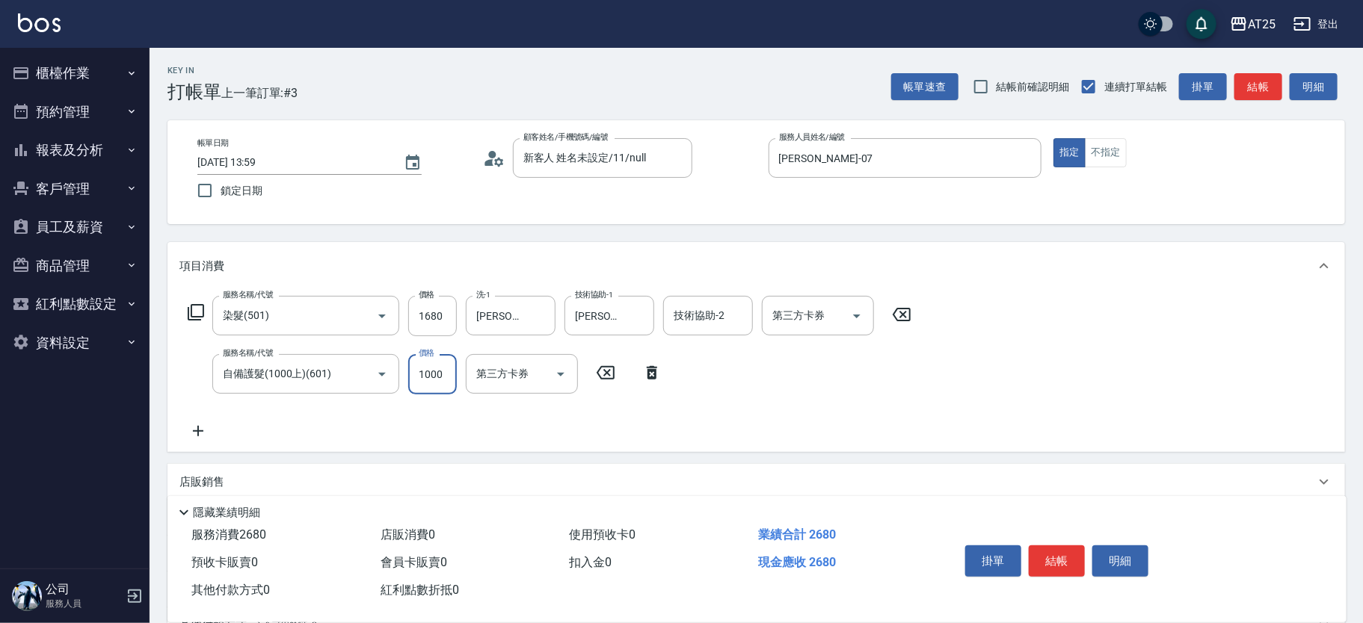
type input "160"
type input "23"
type input "190"
type input "2300"
type input "390"
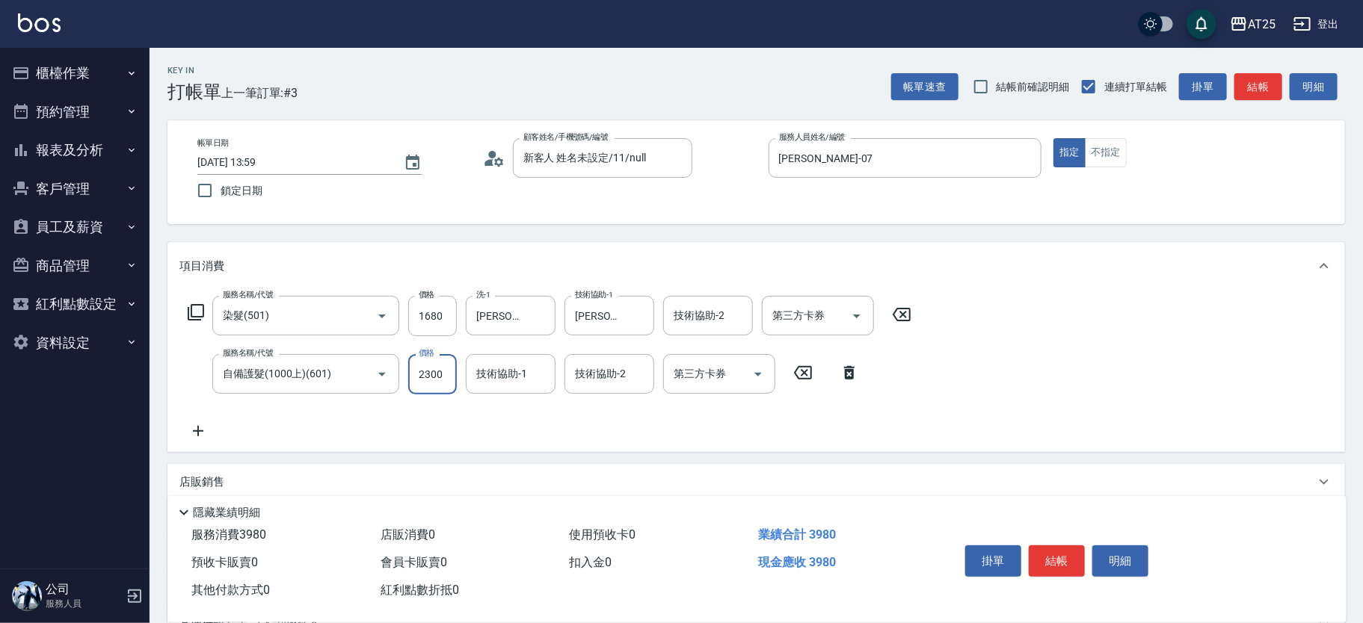
type input "2300"
type input "[PERSON_NAME]-117"
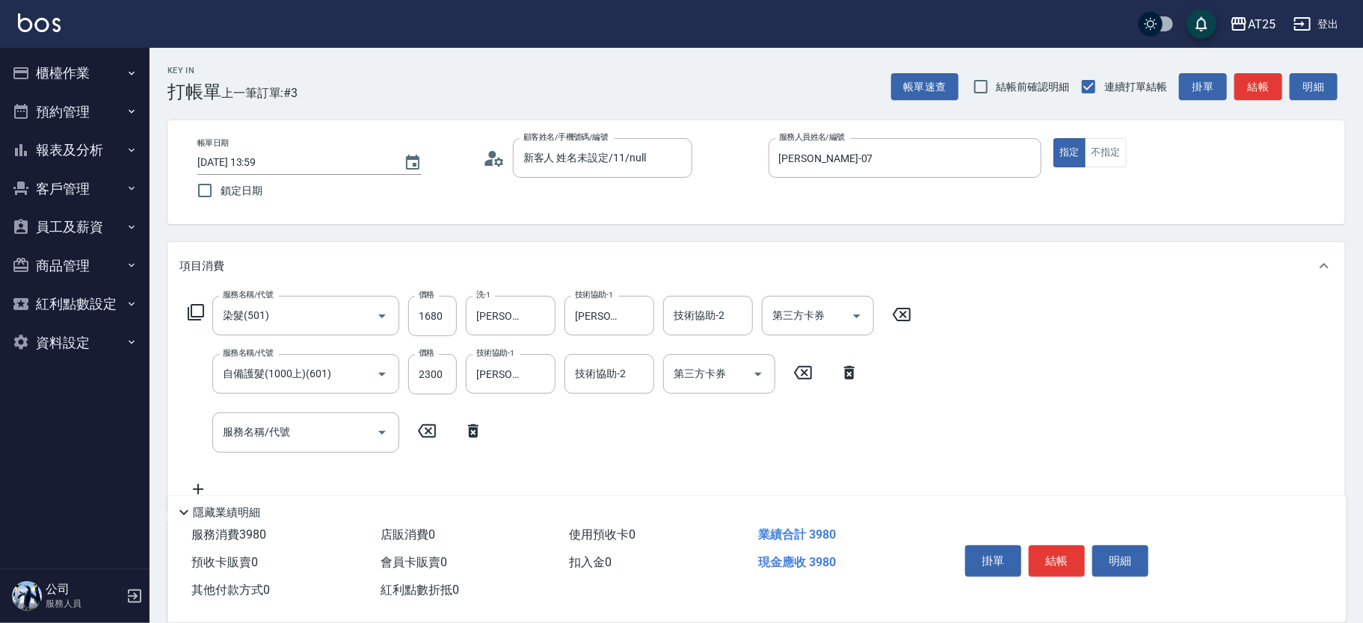
click at [472, 430] on icon at bounding box center [473, 431] width 10 height 13
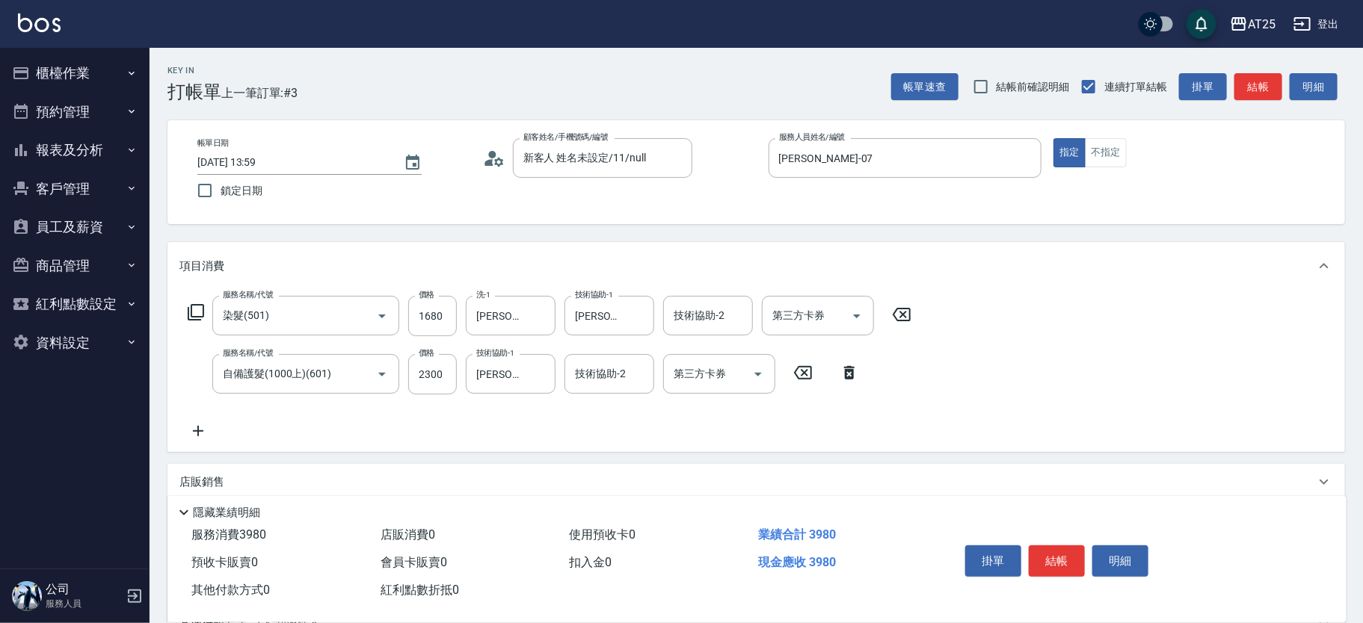
scroll to position [197, 0]
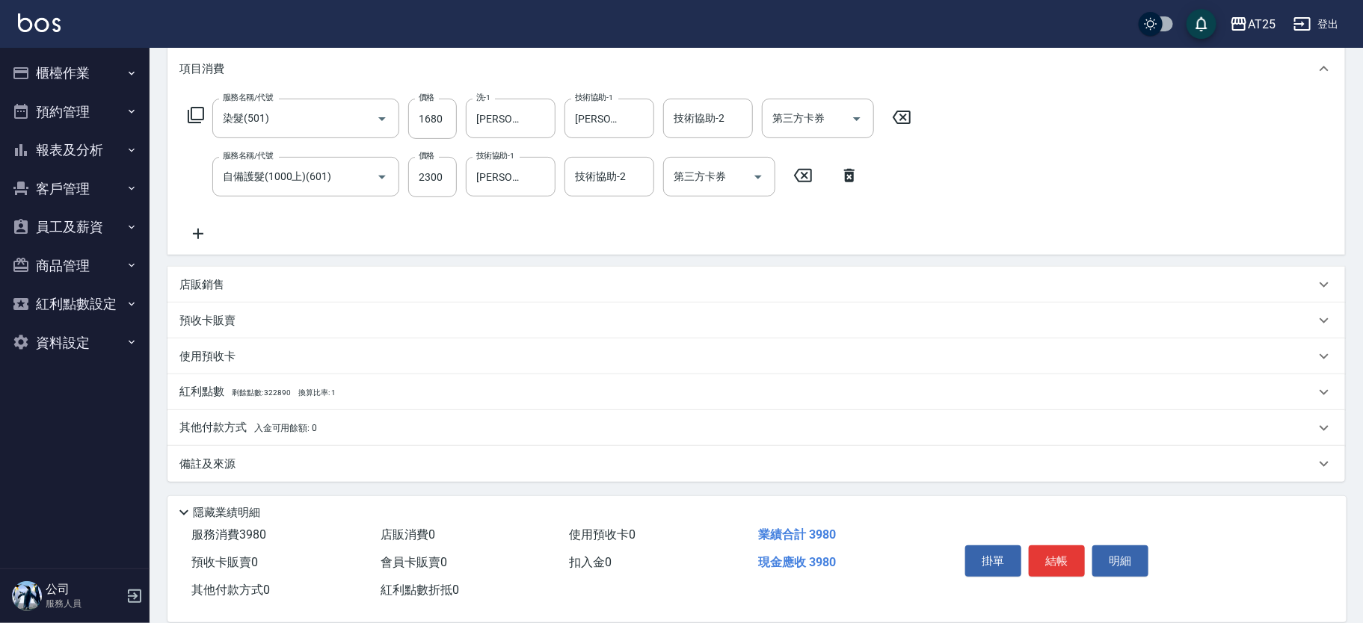
drag, startPoint x: 214, startPoint y: 437, endPoint x: 203, endPoint y: 431, distance: 12.4
click at [215, 437] on div "其他付款方式 入金可用餘額: 0" at bounding box center [755, 428] width 1177 height 36
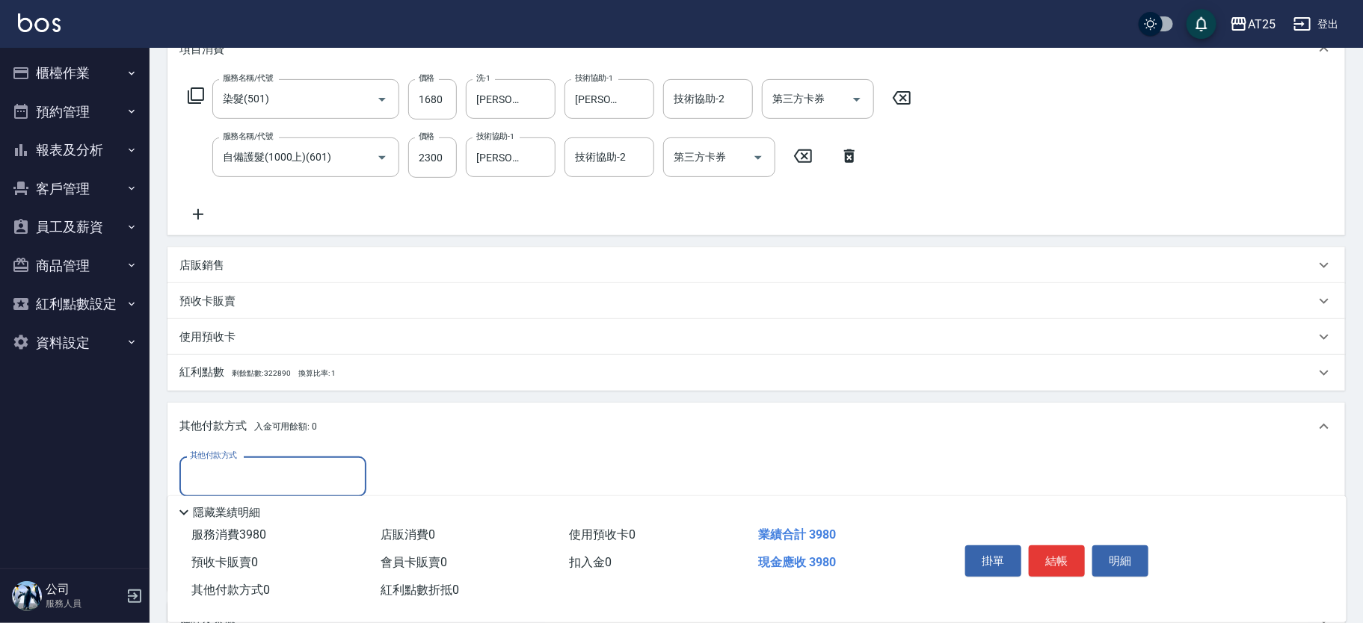
scroll to position [373, 0]
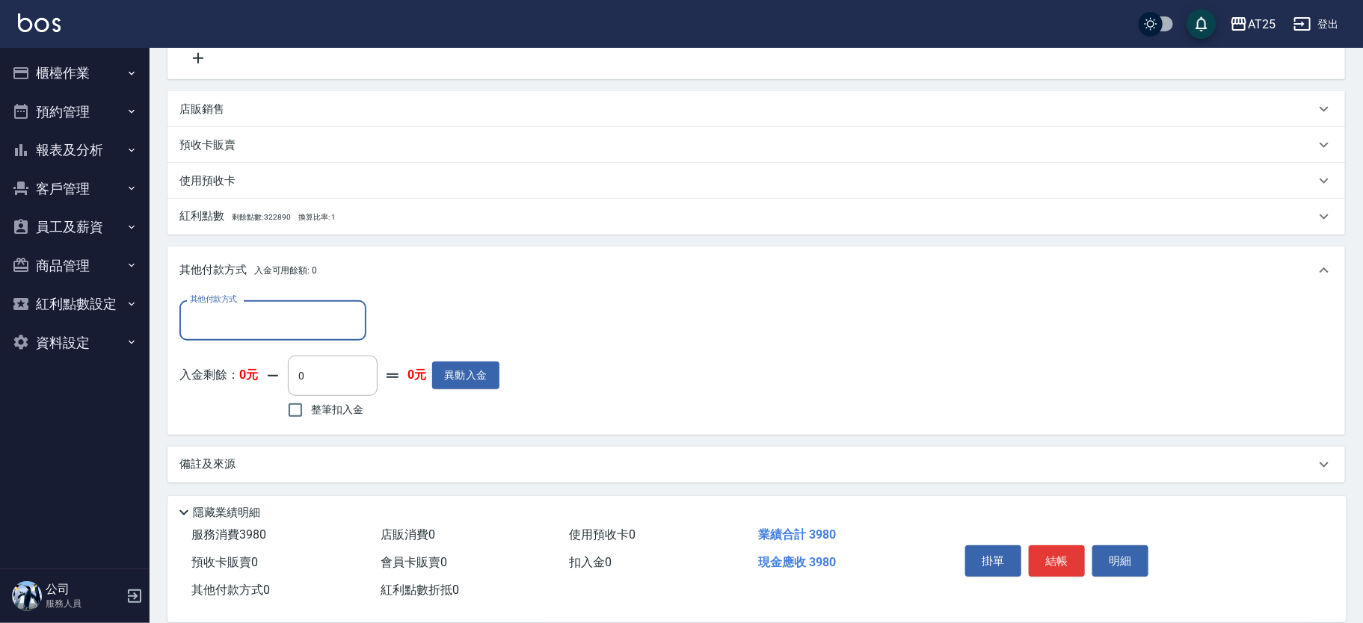
click at [312, 312] on input "其他付款方式" at bounding box center [272, 320] width 173 height 26
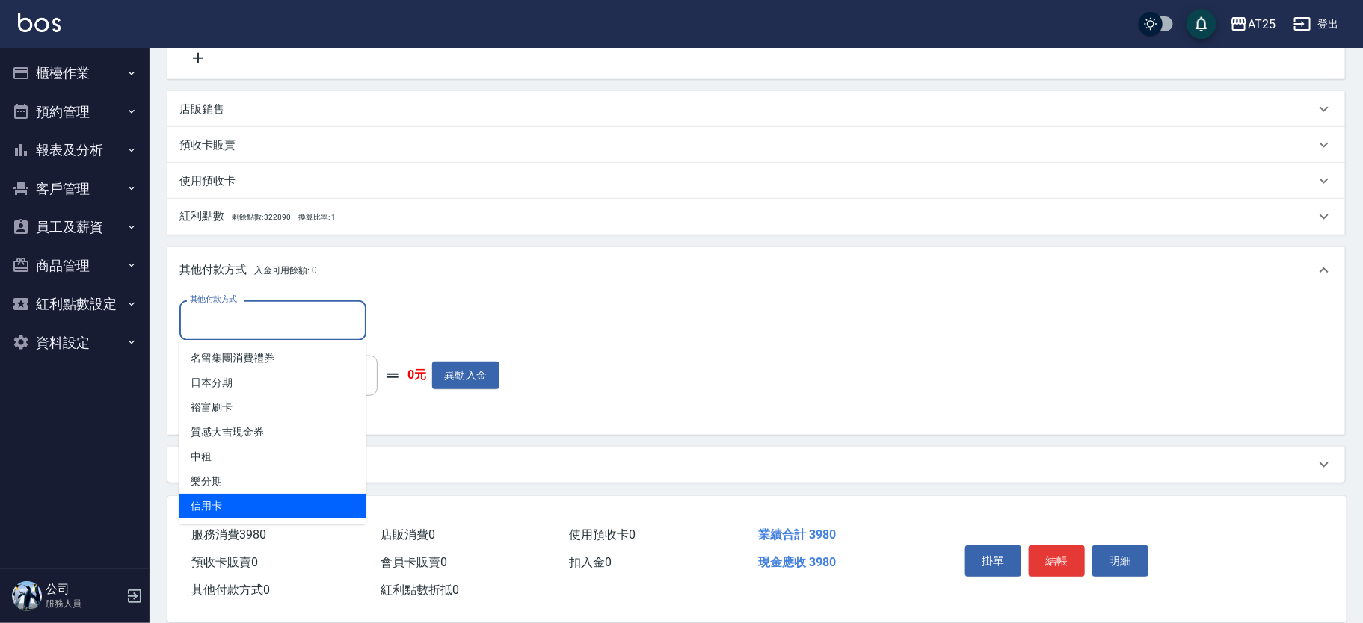
click at [274, 511] on span "信用卡" at bounding box center [272, 506] width 187 height 25
type input "信用卡"
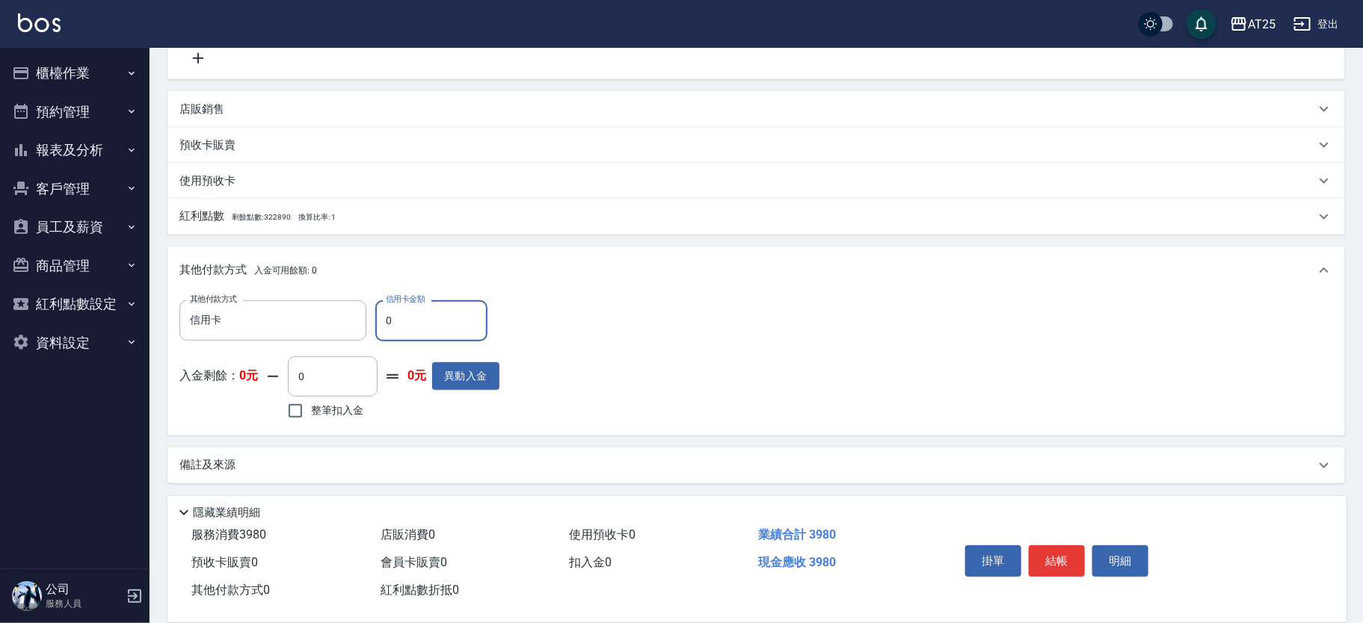
drag, startPoint x: 425, startPoint y: 332, endPoint x: 378, endPoint y: 325, distance: 46.8
click at [378, 325] on input "0" at bounding box center [431, 321] width 112 height 40
type input "39"
type input "350"
type input "3980"
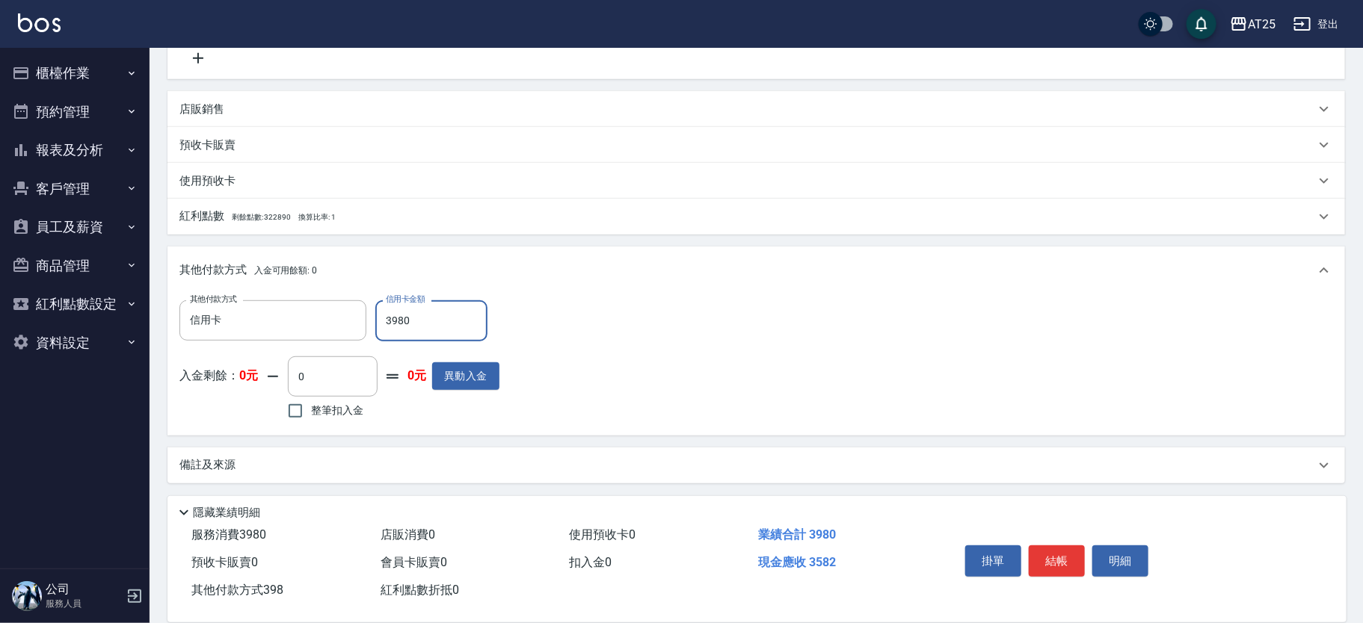
type input "0"
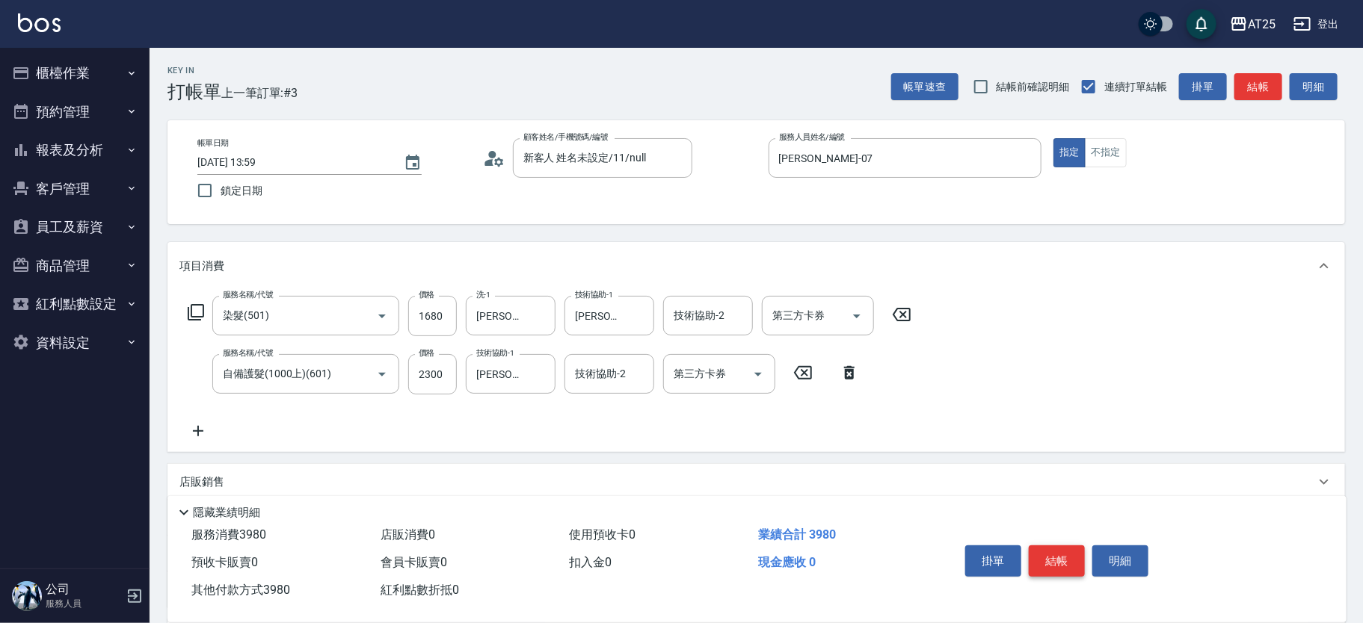
type input "3980"
click at [1048, 550] on button "結帳" at bounding box center [1057, 561] width 56 height 31
